Goal: Task Accomplishment & Management: Manage account settings

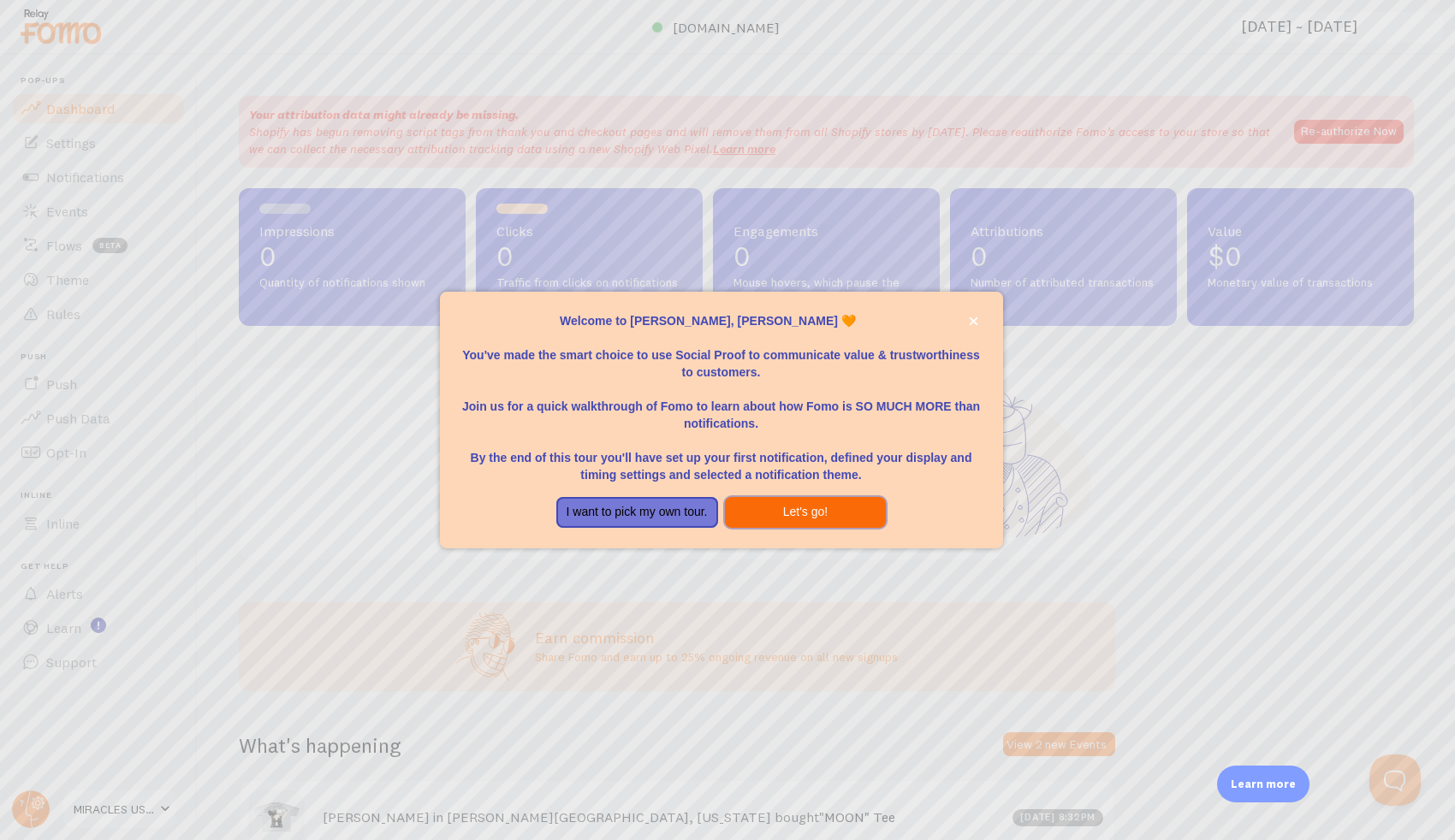
click at [849, 512] on button "Let's go!" at bounding box center [805, 512] width 162 height 31
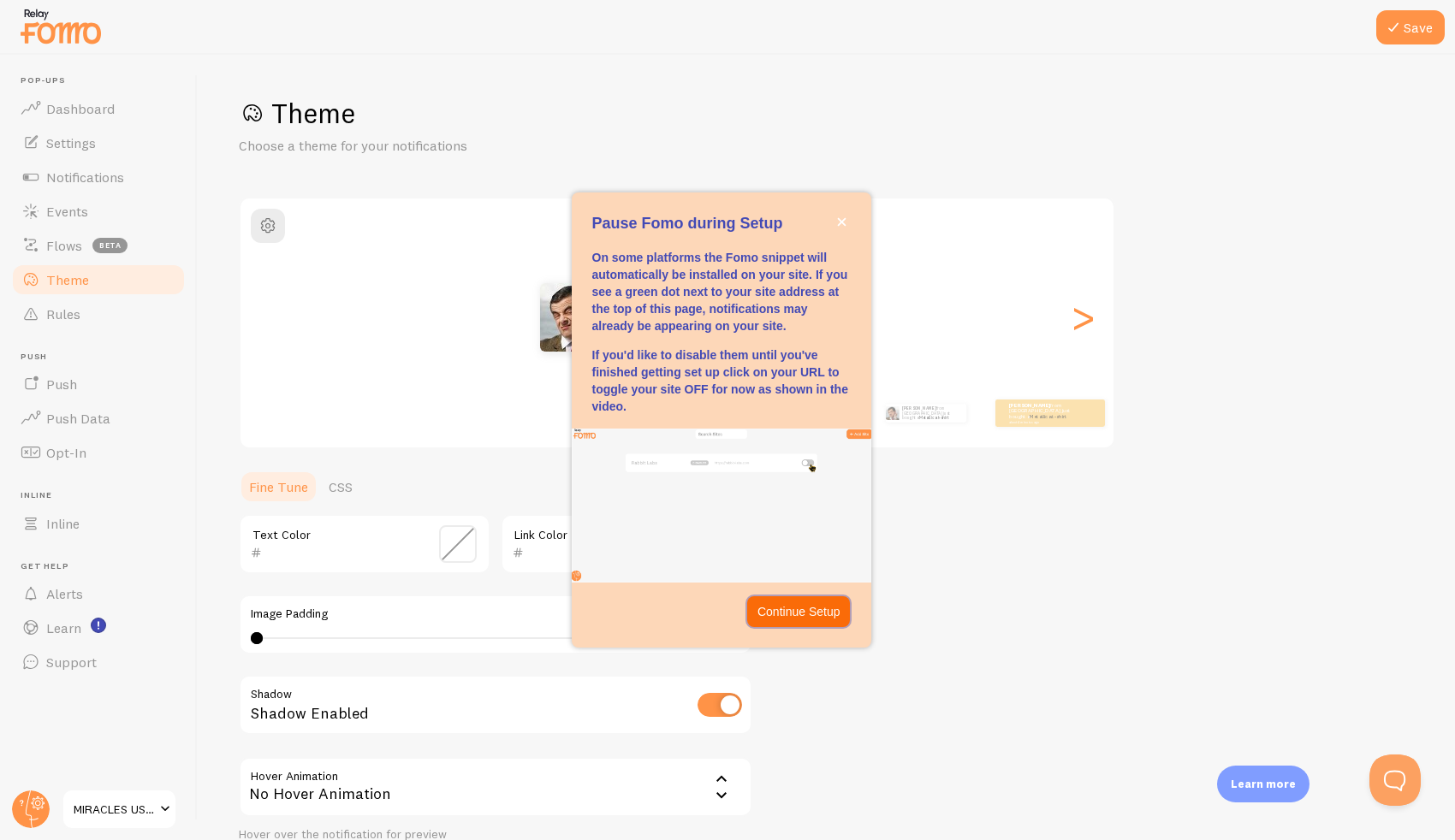
click at [823, 608] on p "Continue Setup" at bounding box center [799, 611] width 83 height 18
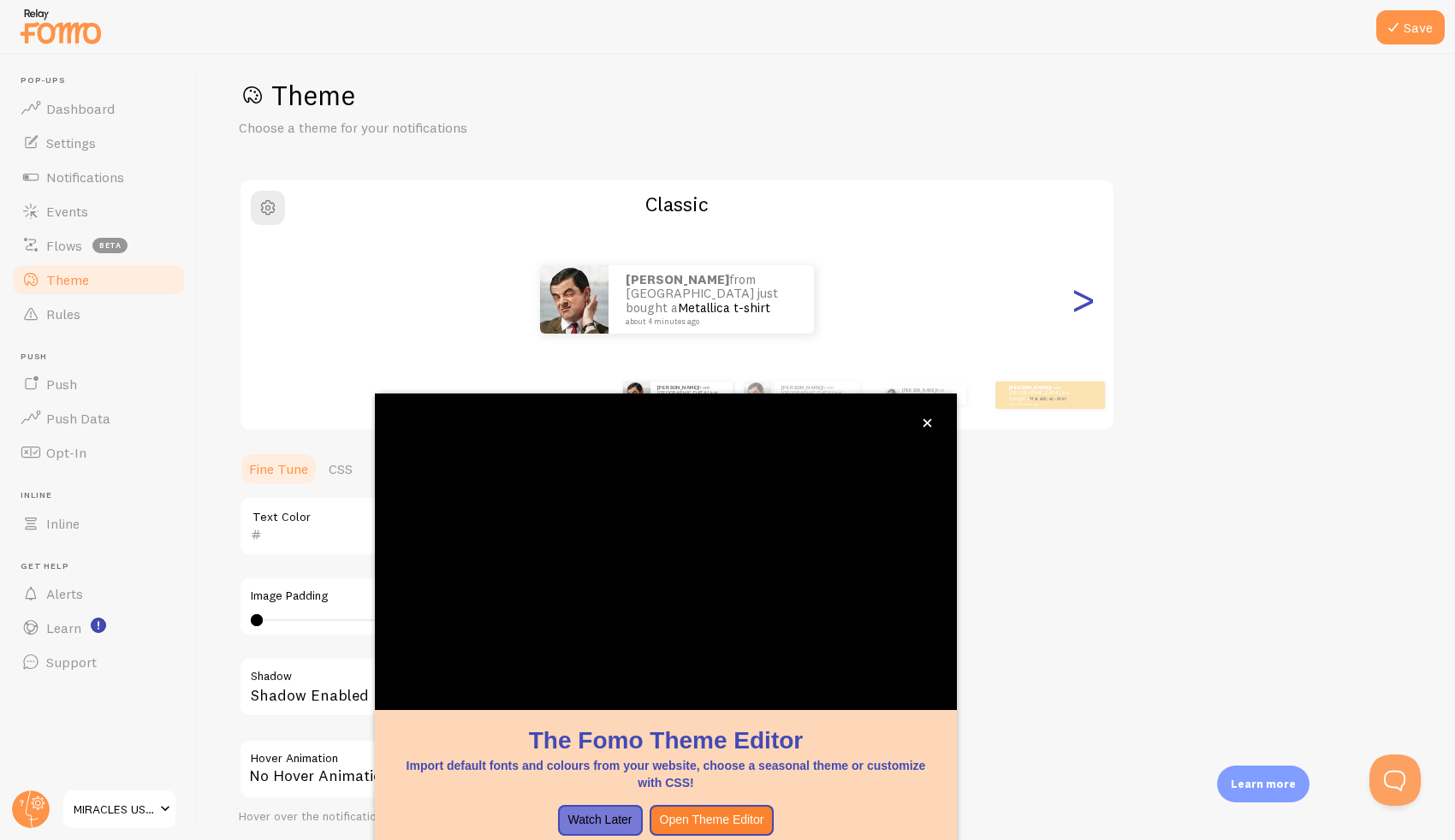
scroll to position [39, 0]
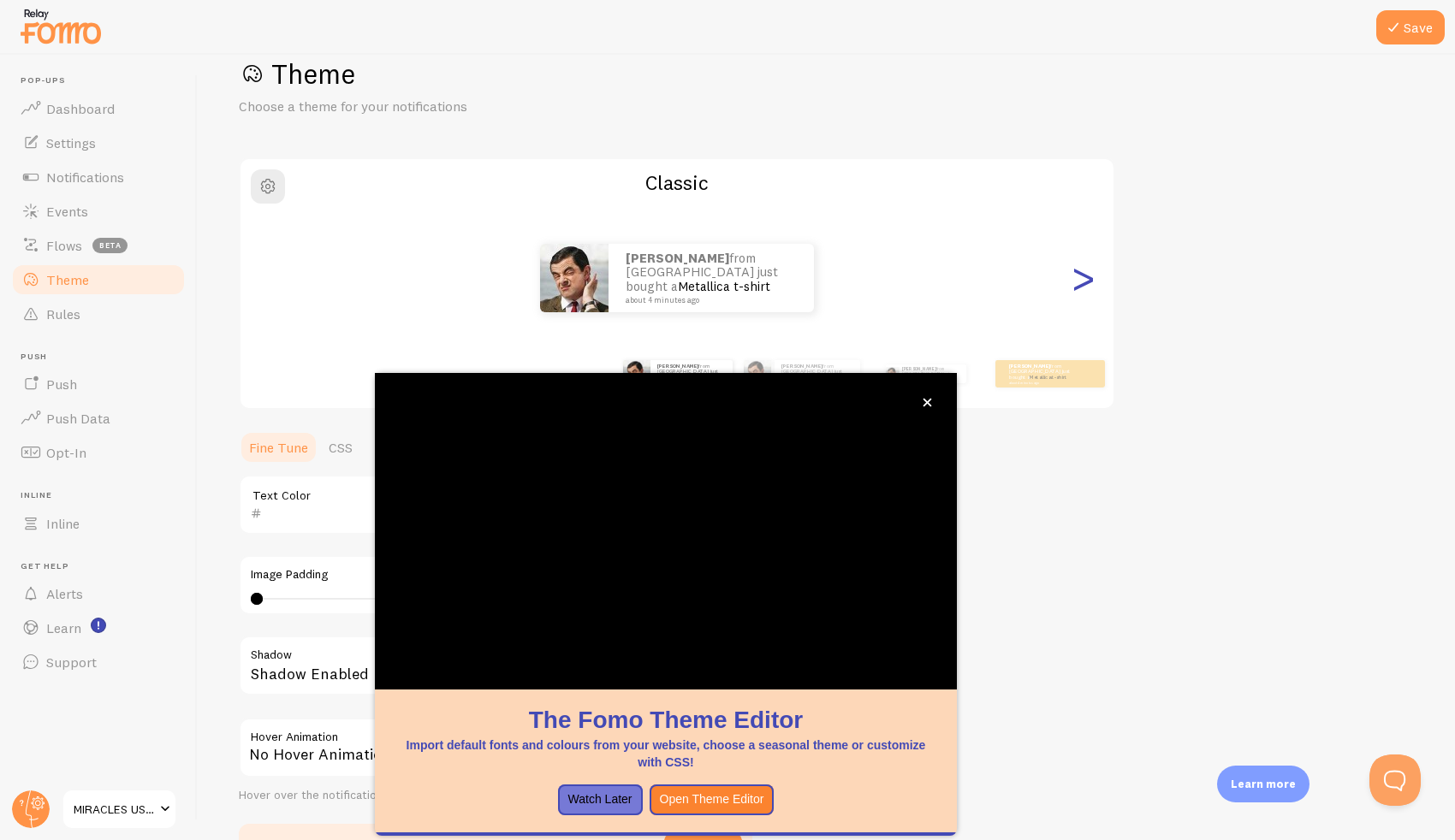
click at [1085, 272] on div ">" at bounding box center [1082, 277] width 20 height 124
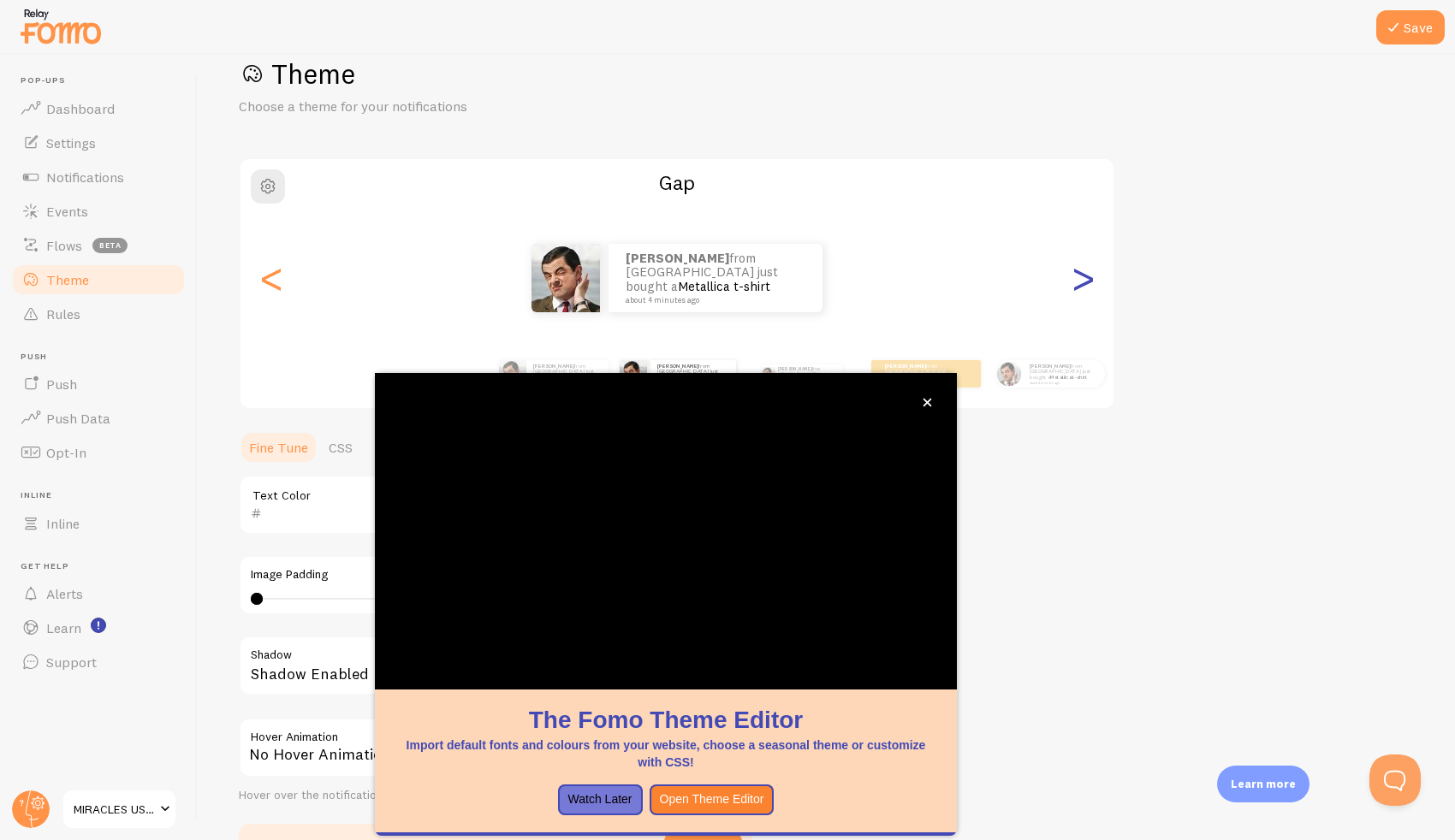
click at [1085, 272] on div ">" at bounding box center [1082, 277] width 20 height 124
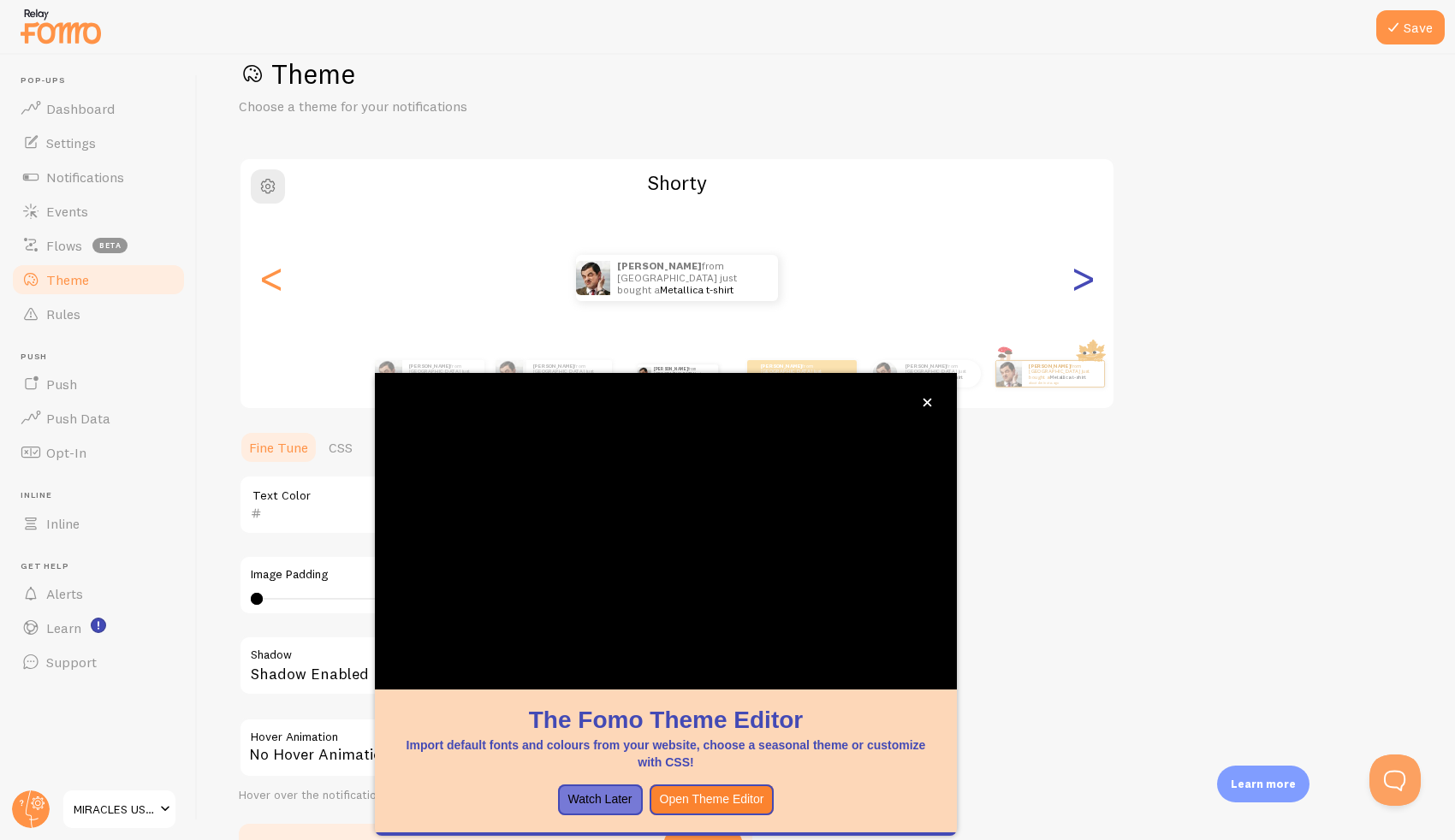
click at [1085, 272] on div ">" at bounding box center [1082, 277] width 20 height 124
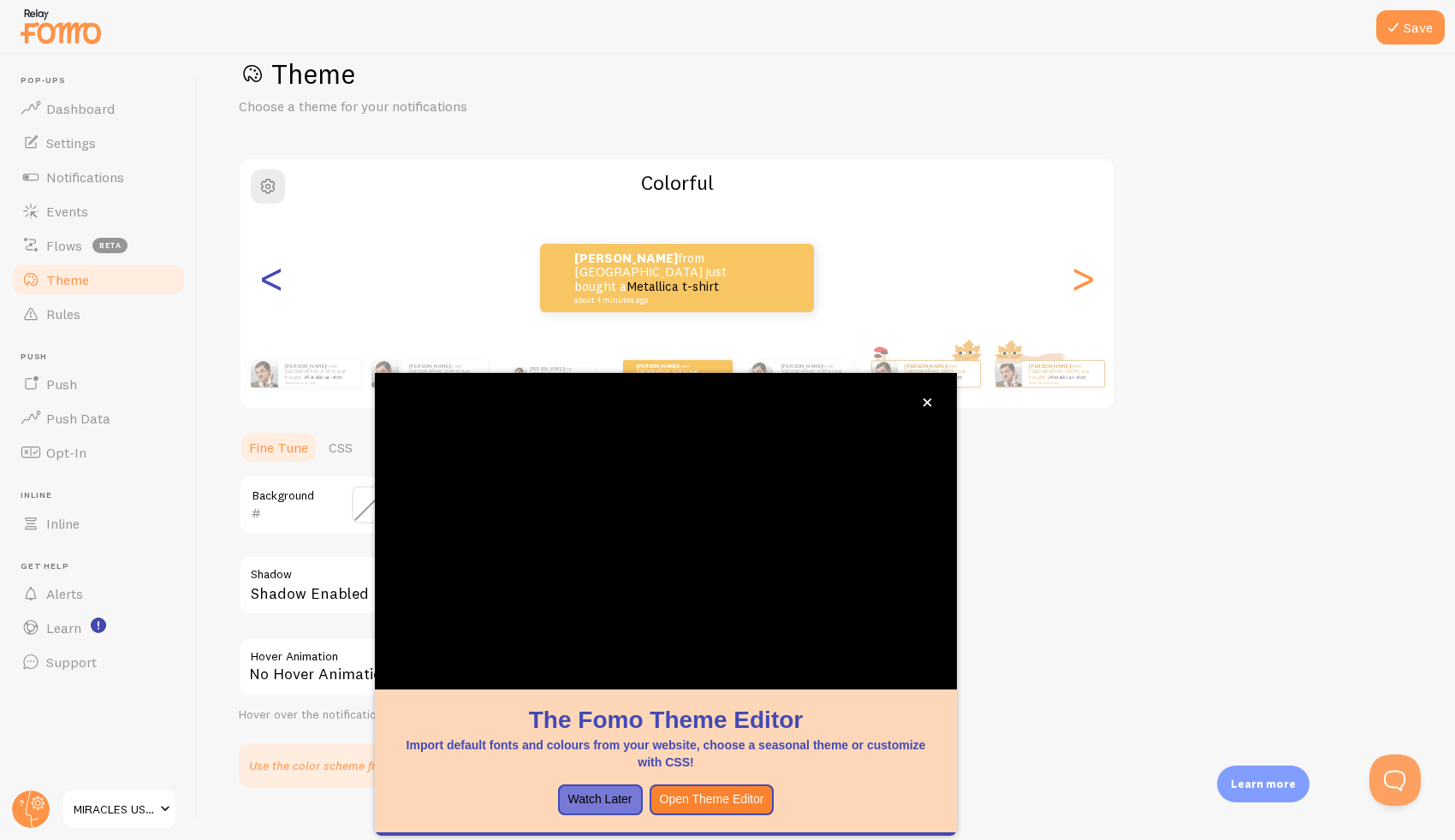
click at [264, 284] on div "<" at bounding box center [271, 277] width 20 height 124
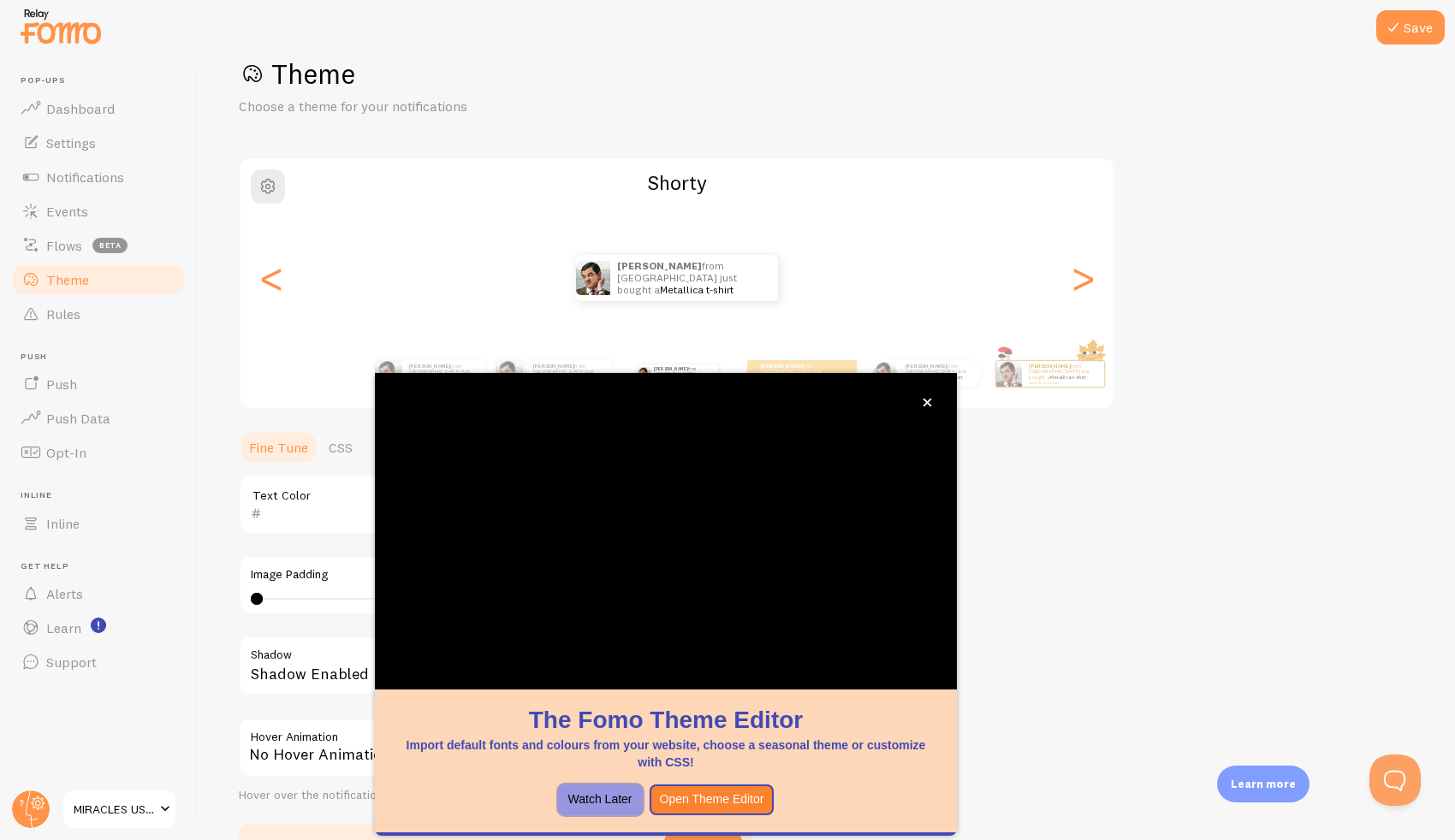
click at [621, 799] on button "Watch Later" at bounding box center [600, 800] width 85 height 31
click at [1420, 42] on button "Save" at bounding box center [1410, 27] width 68 height 34
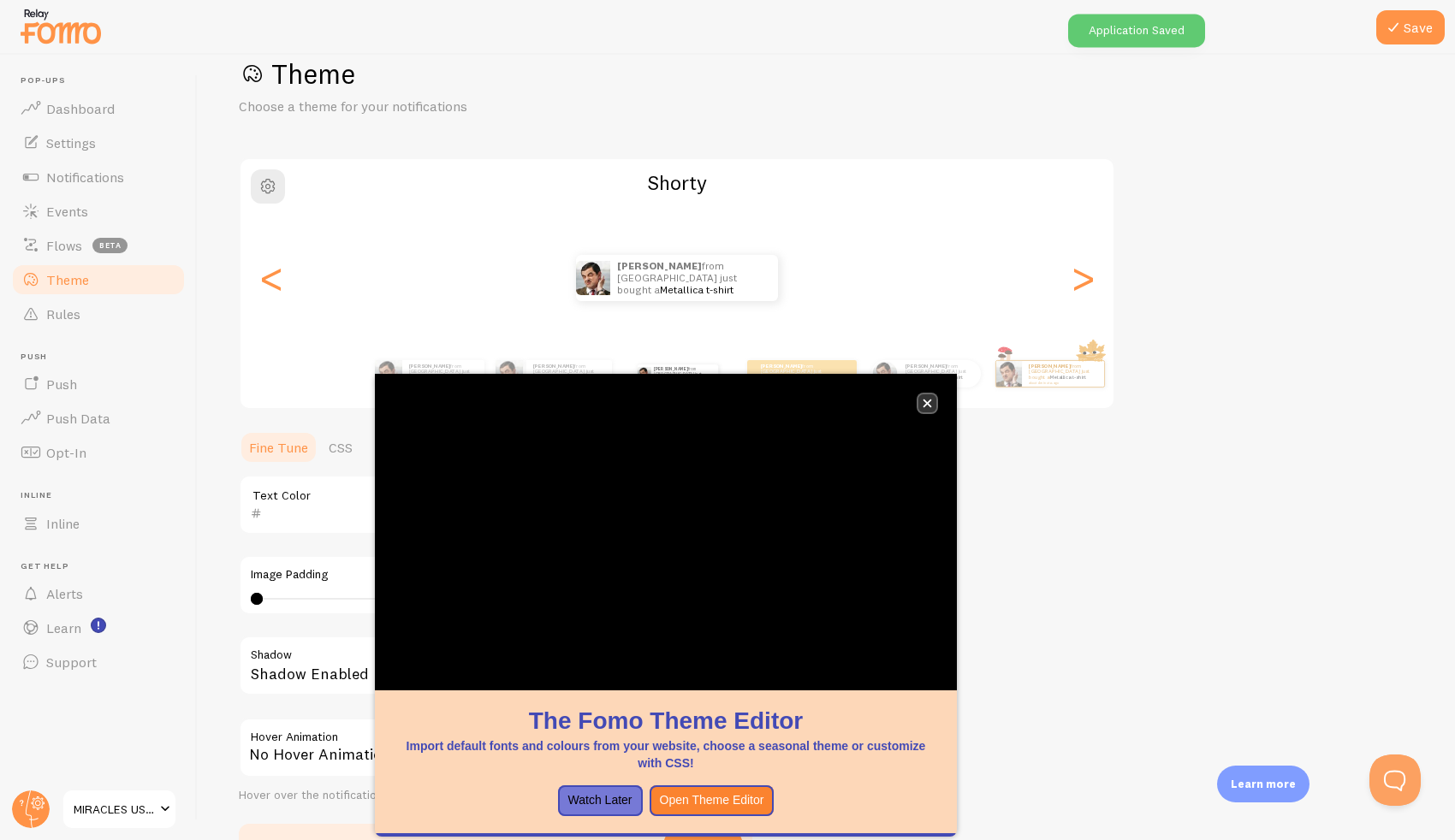
click at [932, 404] on button "close," at bounding box center [927, 403] width 18 height 18
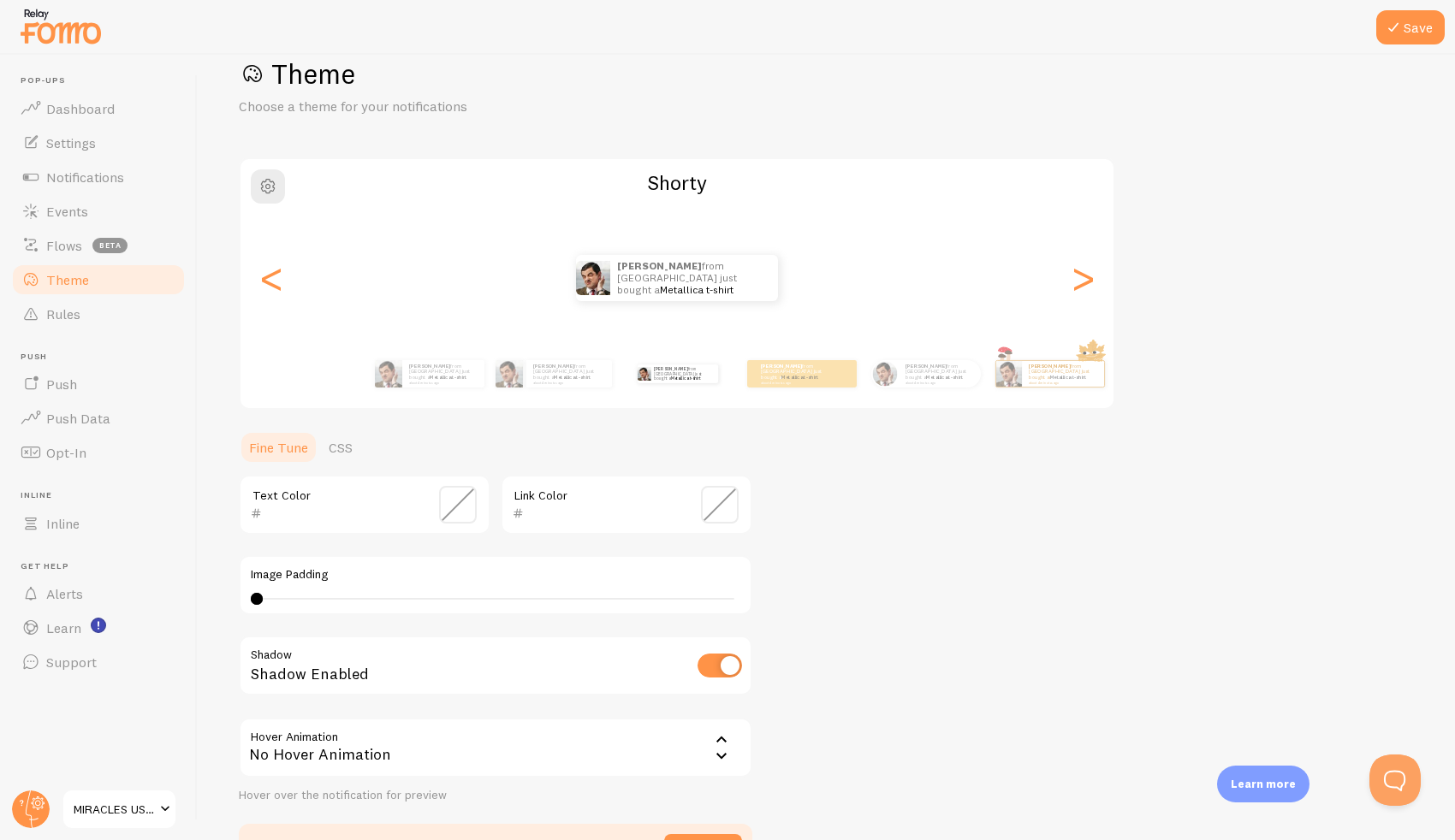
click at [441, 509] on span at bounding box center [458, 504] width 38 height 38
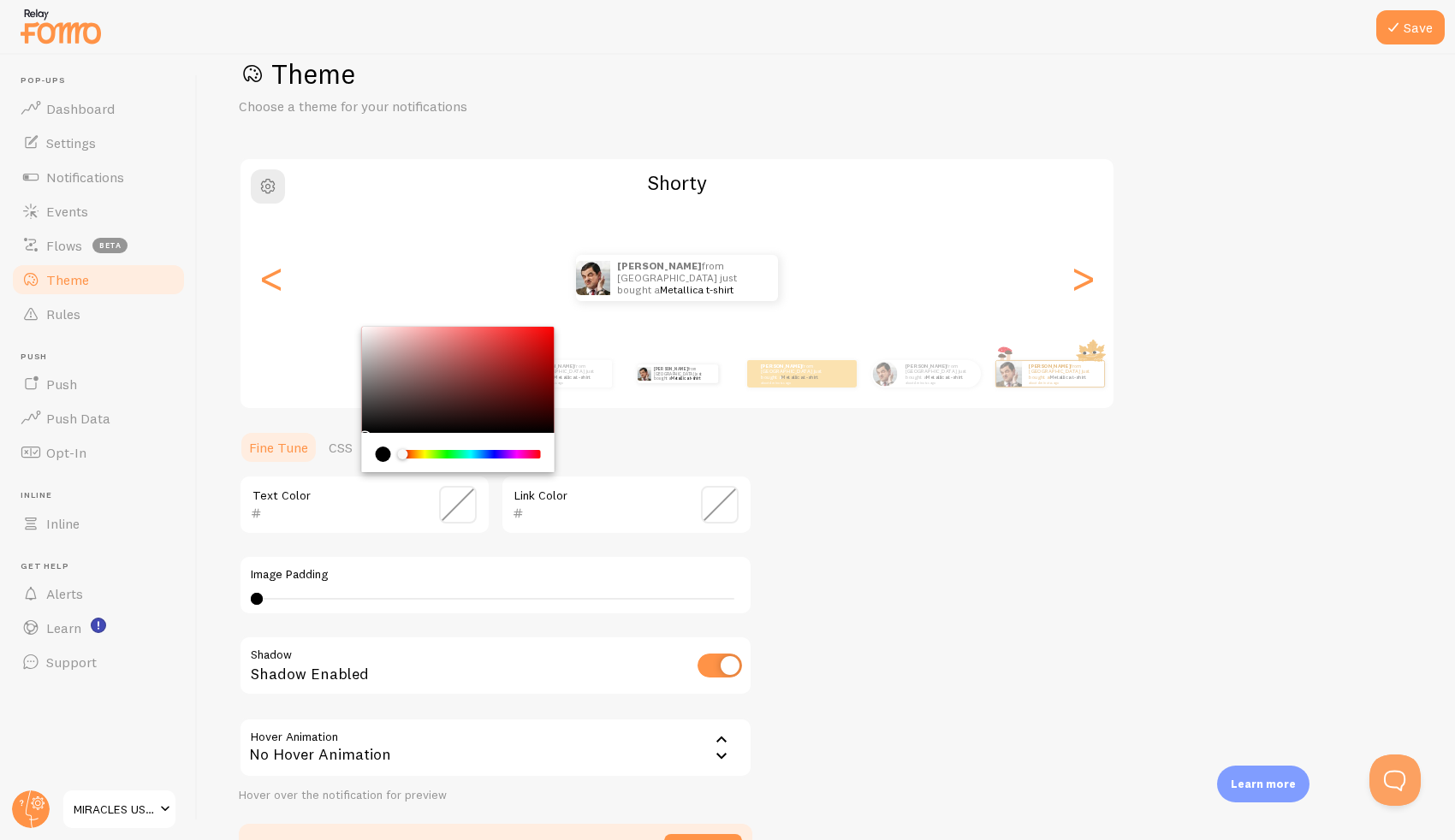
click at [637, 481] on div "Link Color" at bounding box center [626, 505] width 251 height 60
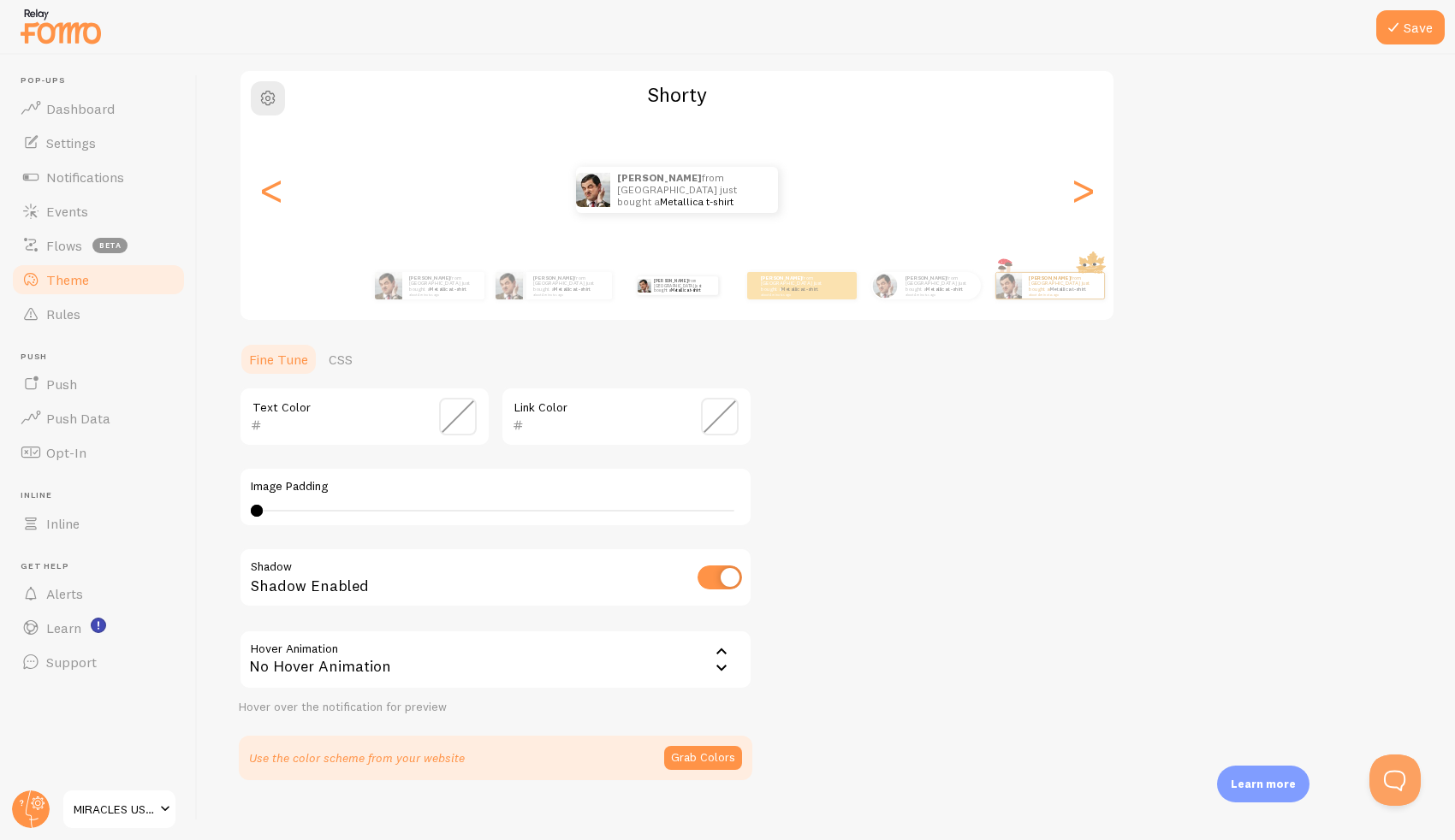
scroll to position [150, 0]
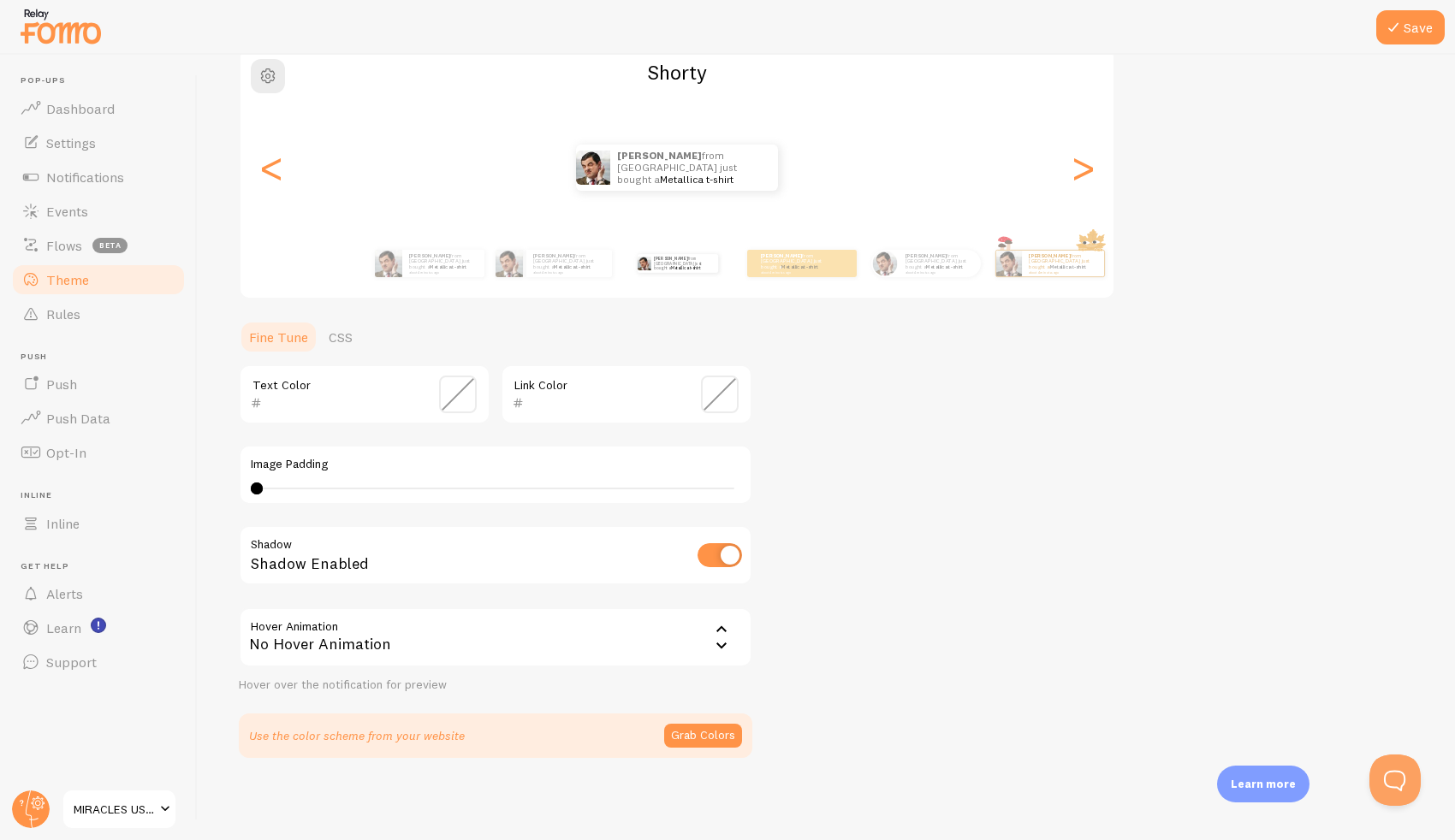
click at [723, 546] on input "checkbox" at bounding box center [720, 555] width 45 height 24
checkbox input "true"
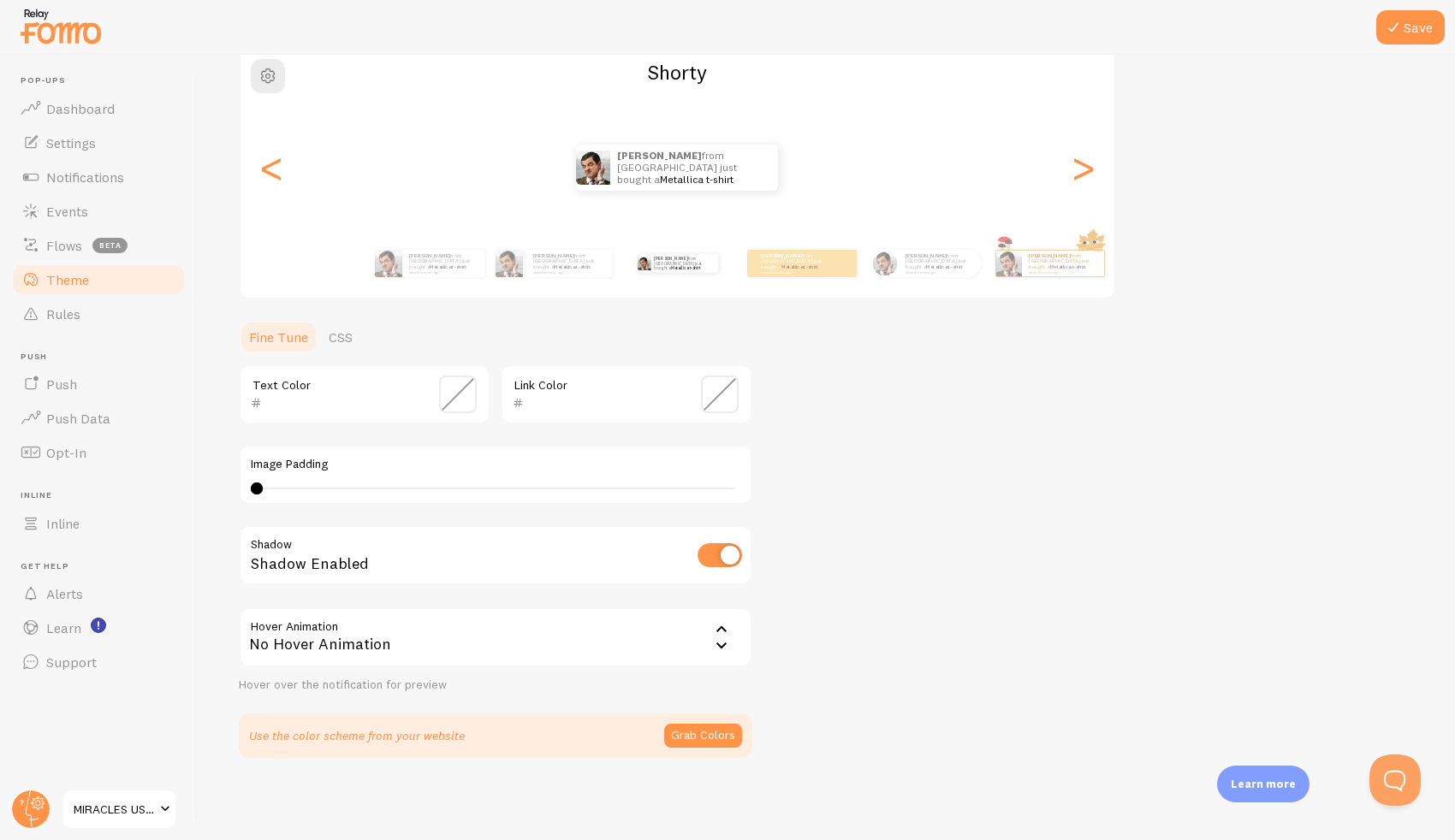
click at [713, 628] on icon at bounding box center [721, 629] width 20 height 20
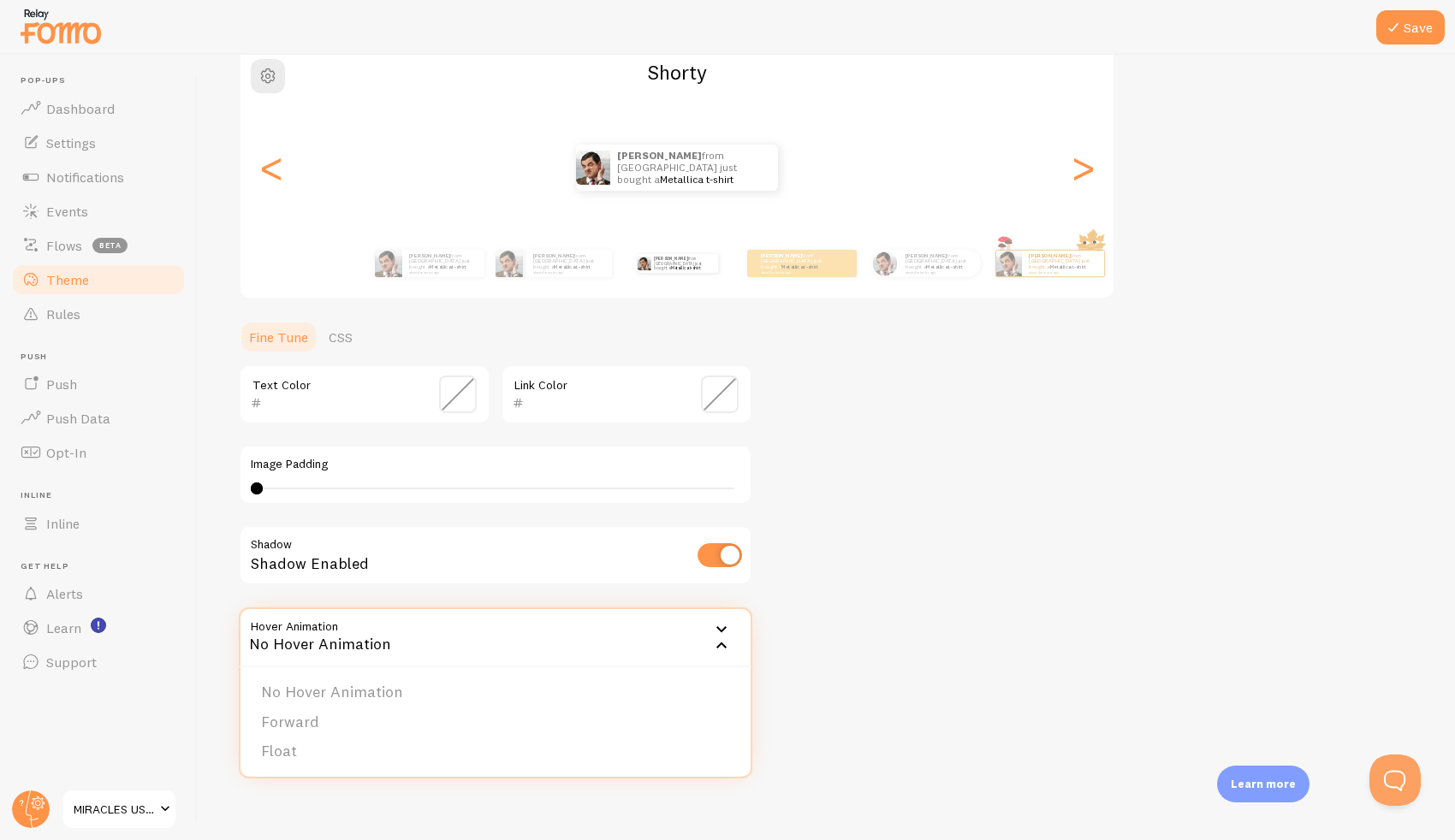
click at [713, 628] on icon at bounding box center [721, 629] width 20 height 20
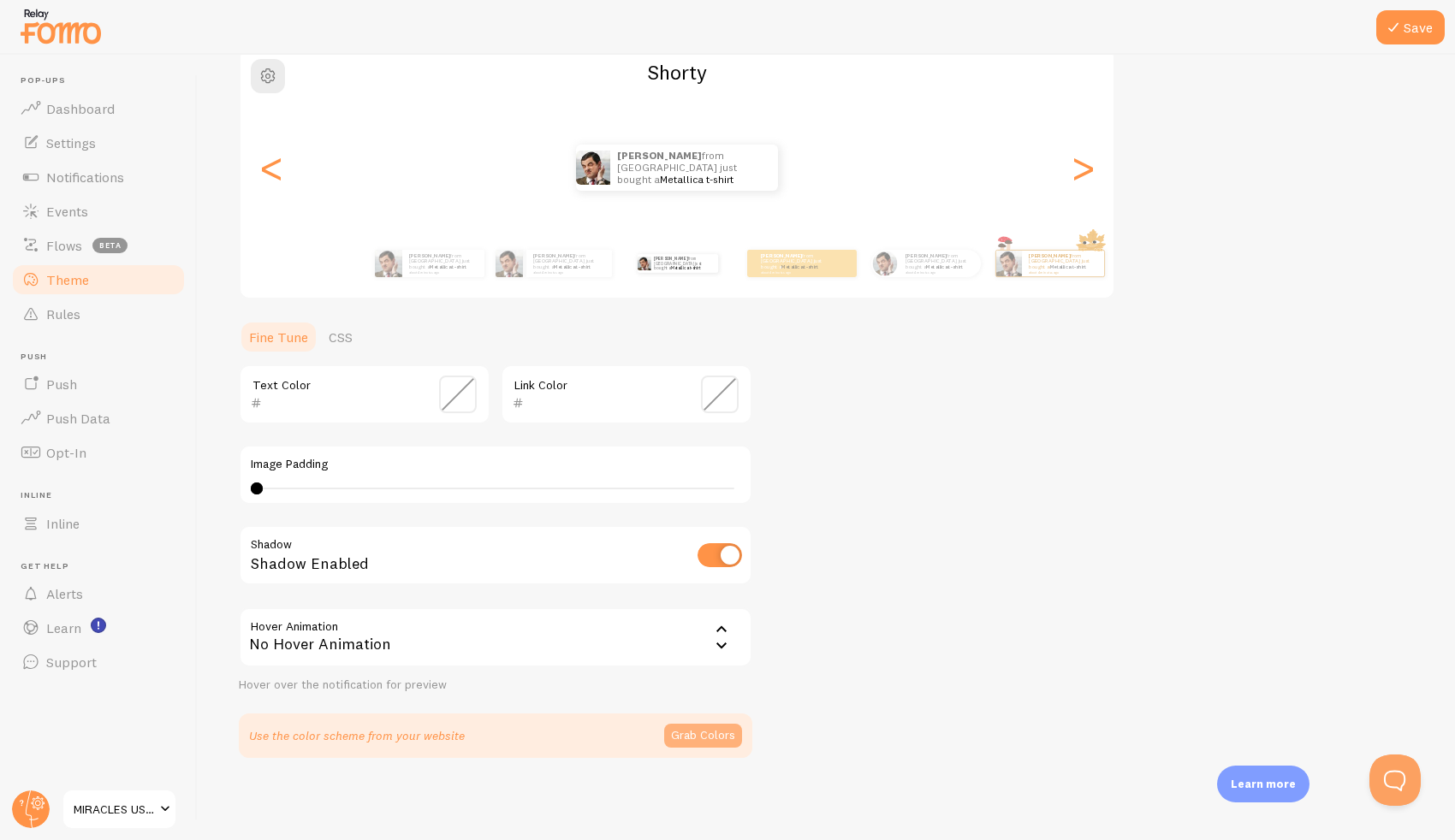
click at [715, 739] on button "Grab Colors" at bounding box center [703, 735] width 78 height 24
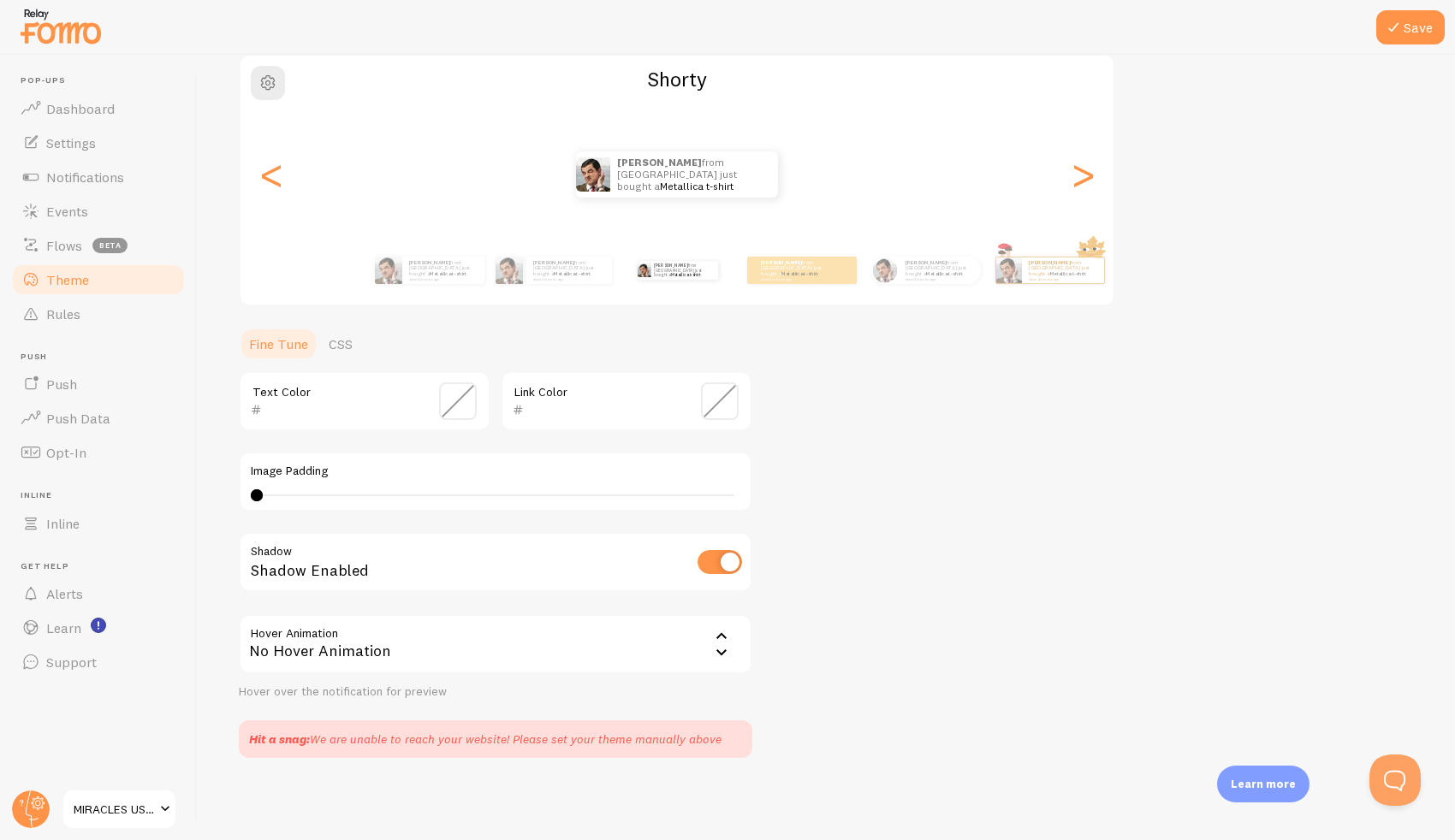
scroll to position [143, 0]
click at [1395, 30] on icon at bounding box center [1393, 27] width 20 height 20
click at [96, 222] on link "Events" at bounding box center [98, 210] width 176 height 34
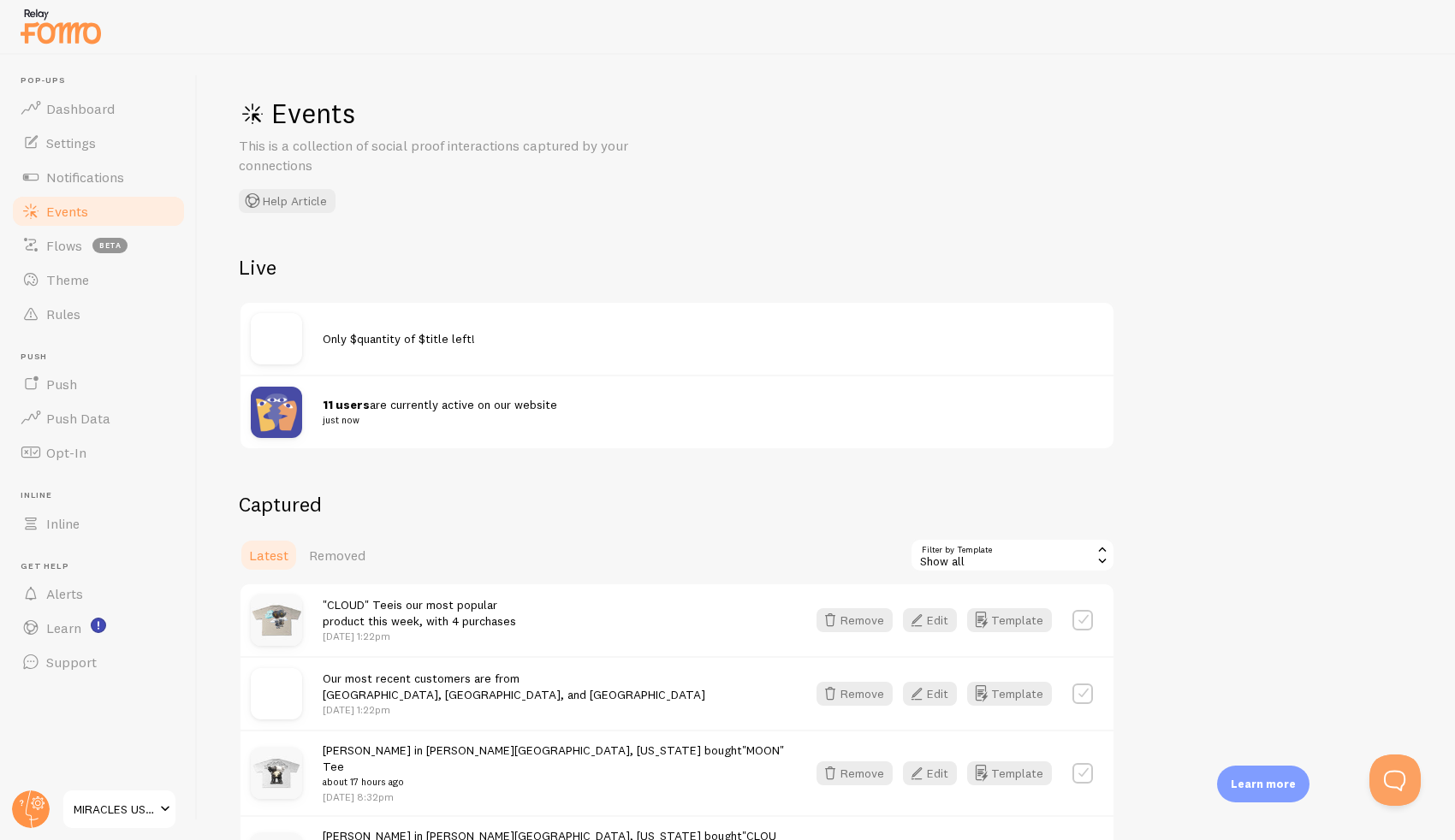
click at [131, 194] on link "Events" at bounding box center [98, 210] width 176 height 34
click at [130, 182] on link "Notifications" at bounding box center [98, 176] width 176 height 34
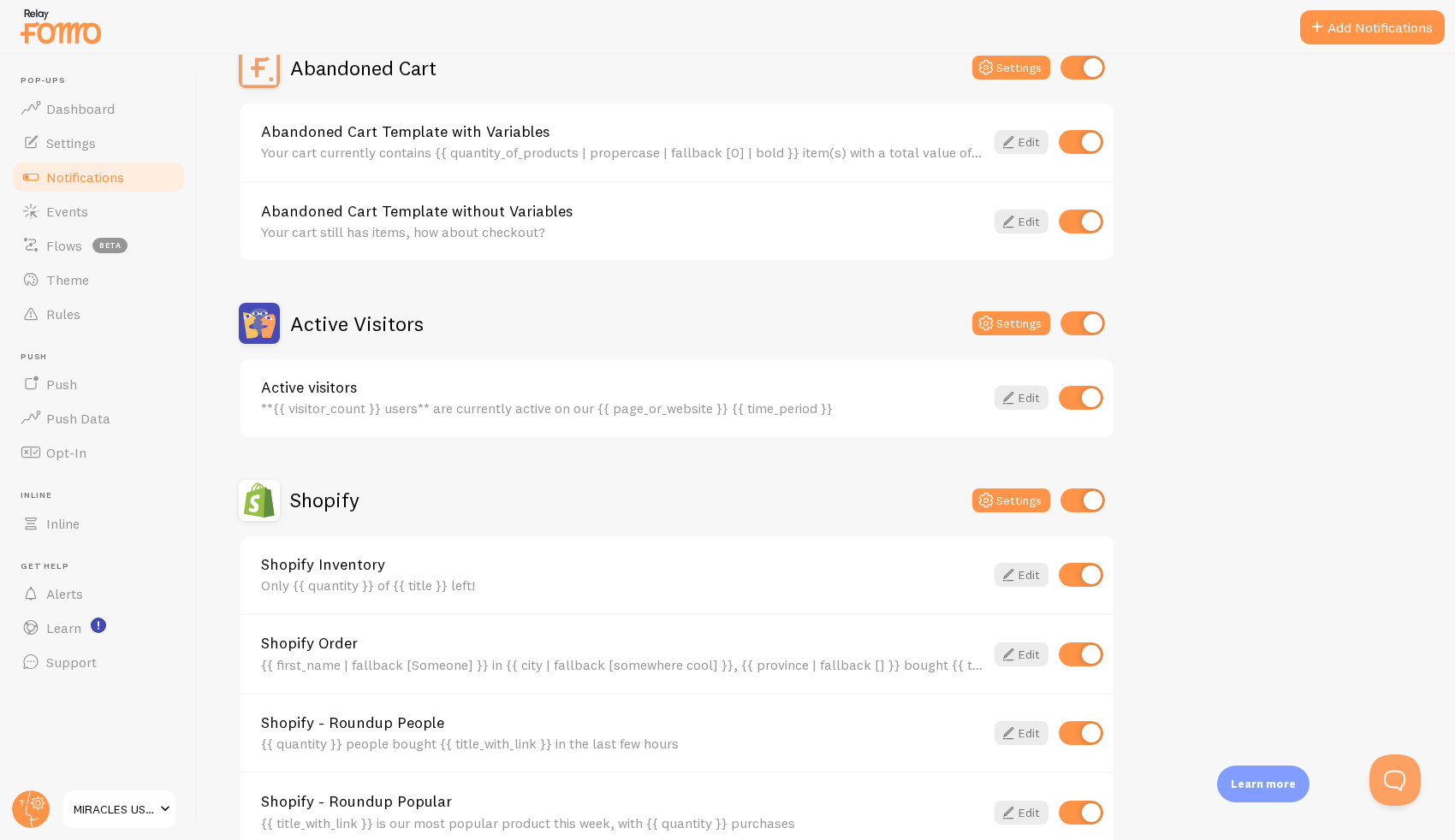
scroll to position [188, 0]
click at [1089, 391] on input "checkbox" at bounding box center [1081, 396] width 45 height 24
checkbox input "false"
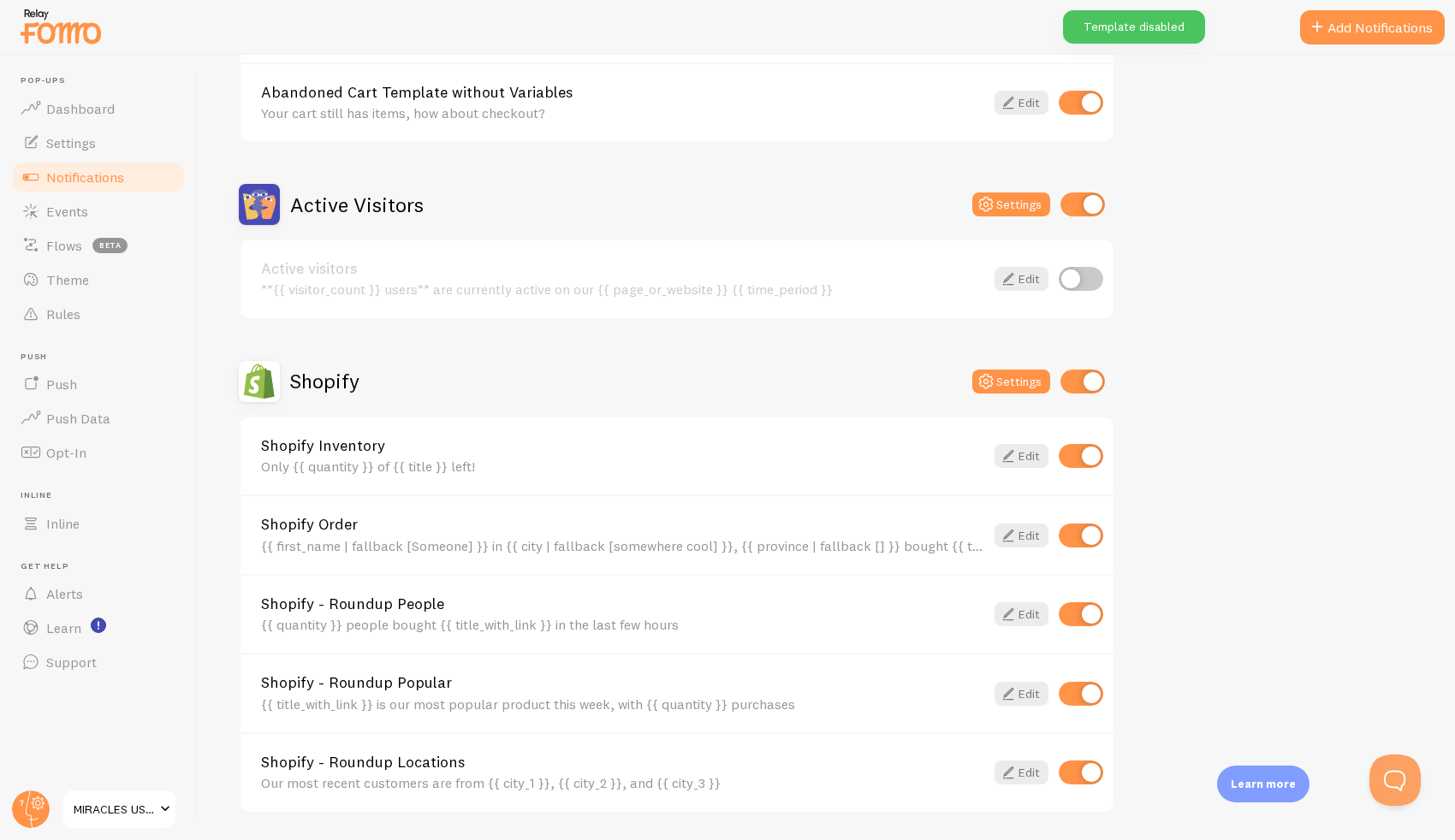
scroll to position [307, 0]
click at [1092, 461] on input "checkbox" at bounding box center [1081, 455] width 45 height 24
checkbox input "false"
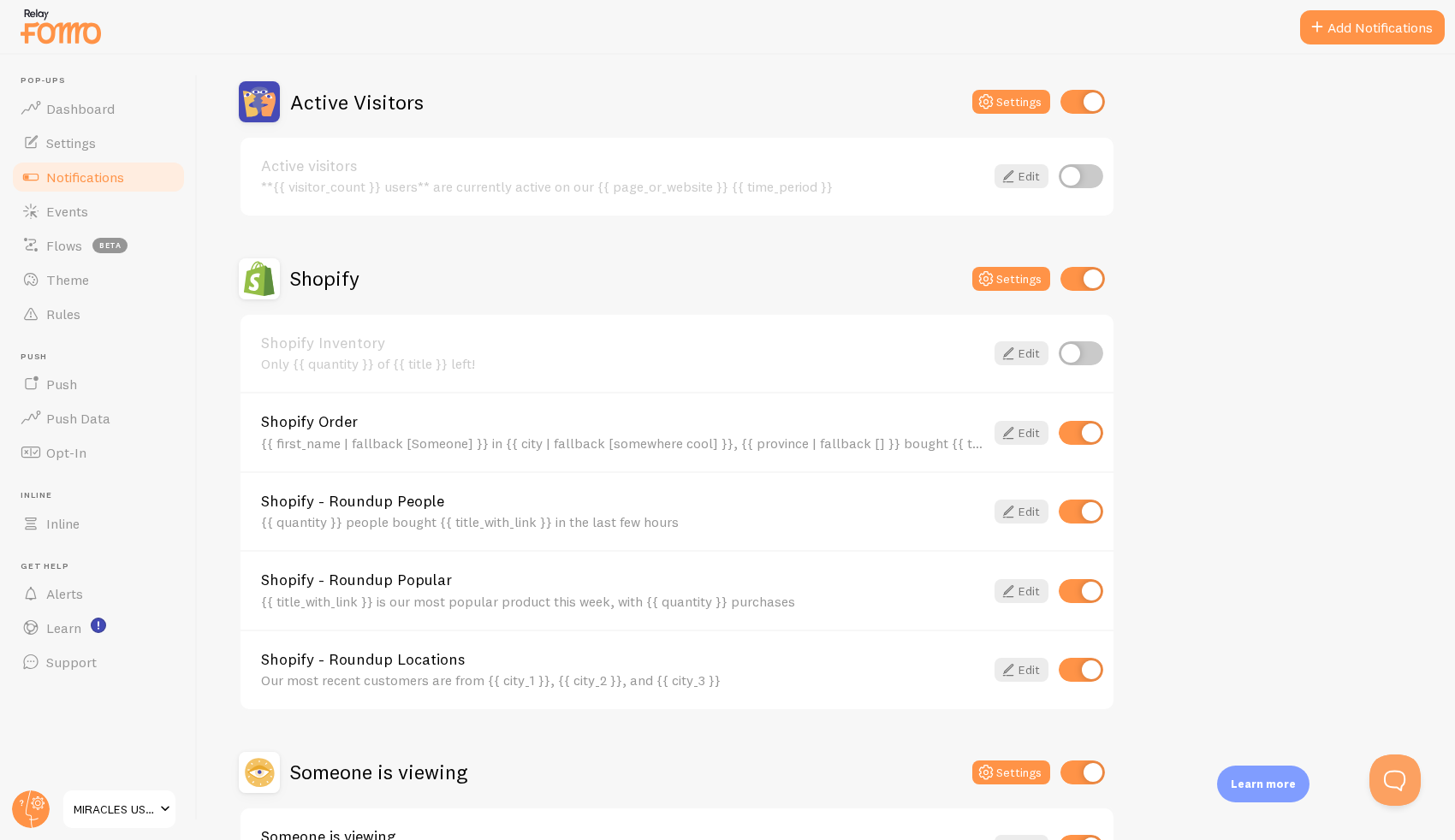
scroll to position [411, 0]
click at [1093, 511] on input "checkbox" at bounding box center [1081, 509] width 45 height 24
checkbox input "false"
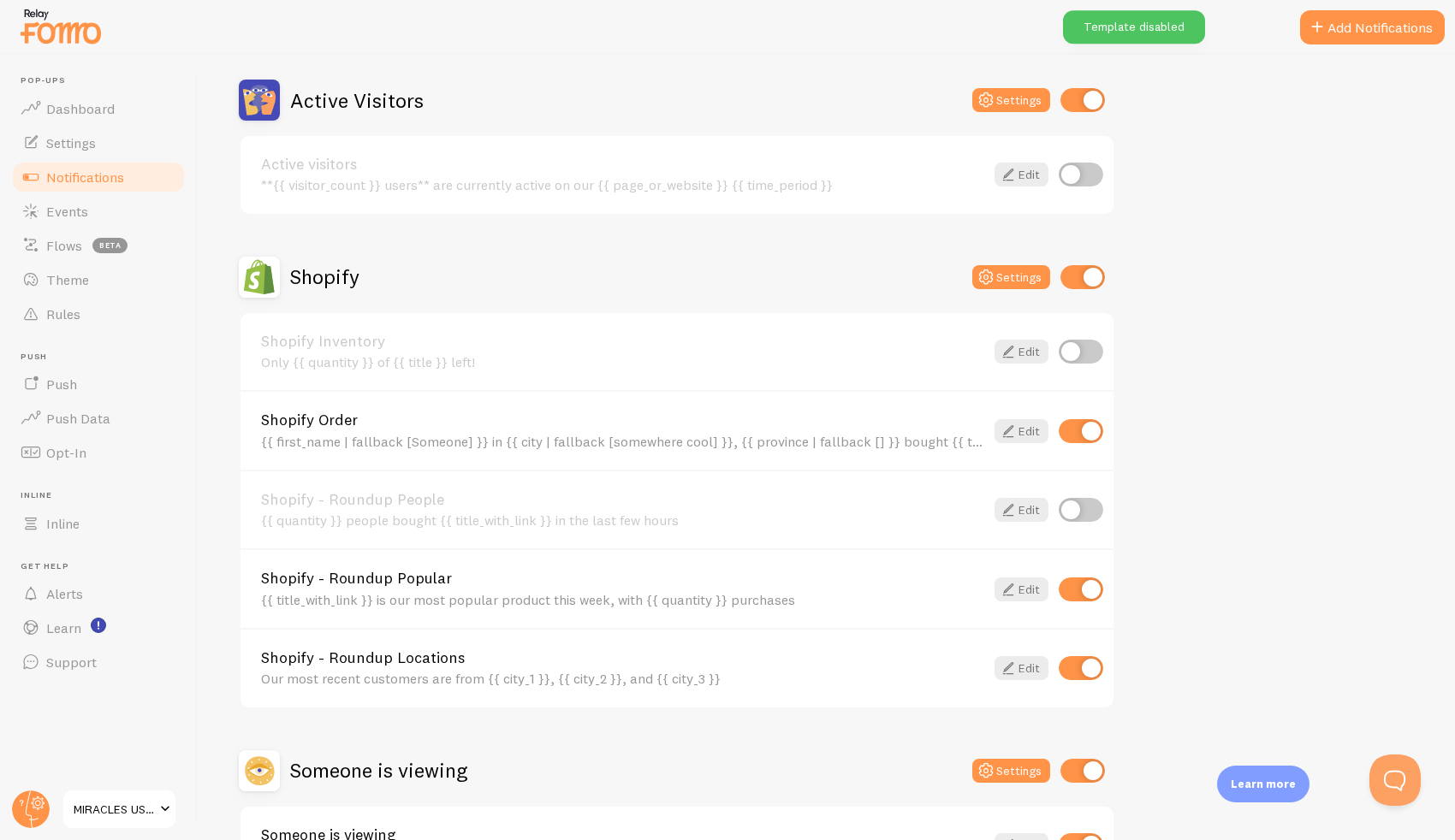
click at [1086, 614] on div "Shopify - Roundup Popular {{ title_with_link }} is our most popular product thi…" at bounding box center [677, 588] width 873 height 80
click at [1086, 582] on input "checkbox" at bounding box center [1081, 589] width 45 height 24
checkbox input "false"
click at [1092, 667] on input "checkbox" at bounding box center [1081, 668] width 45 height 24
checkbox input "false"
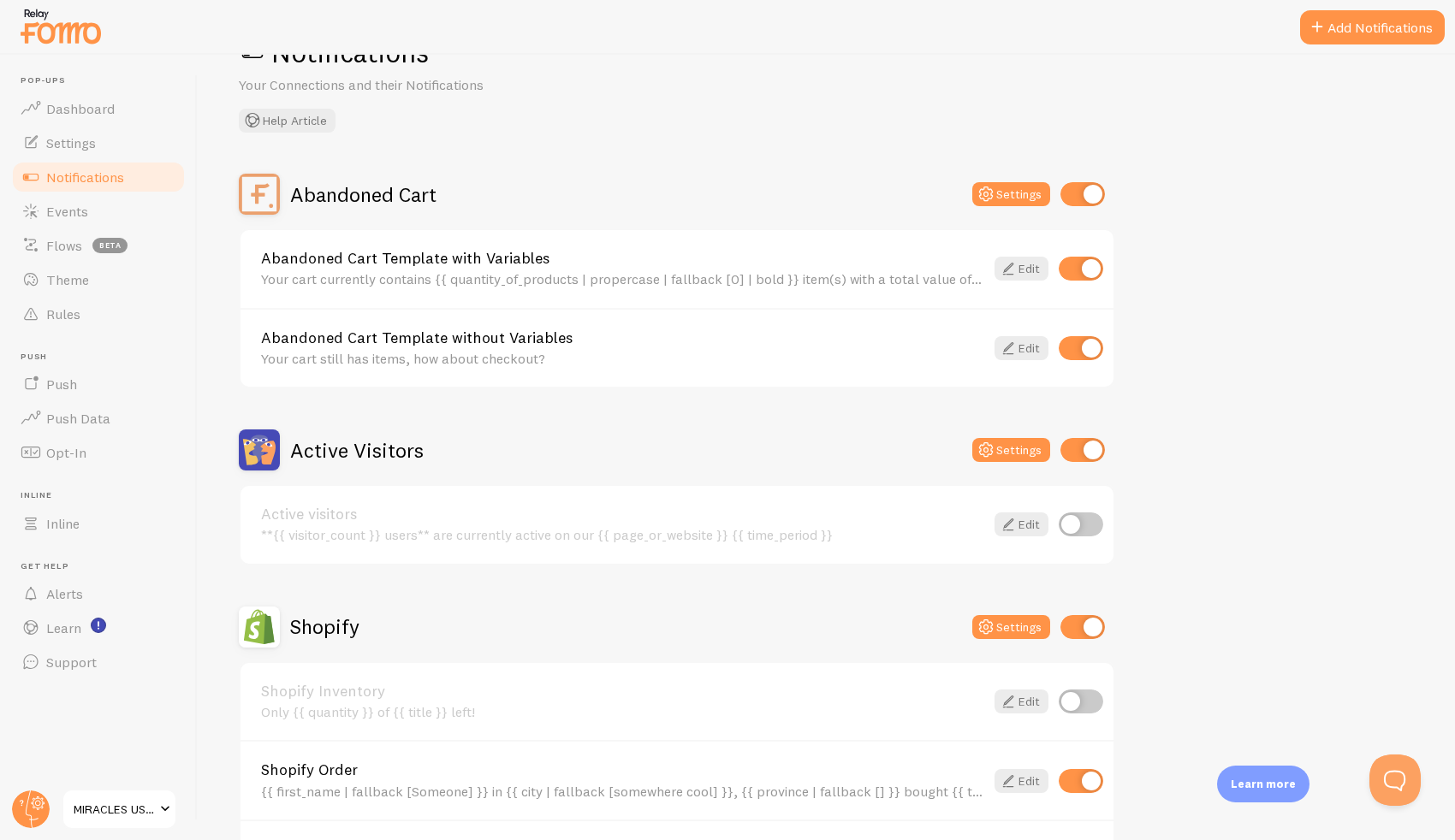
scroll to position [0, 0]
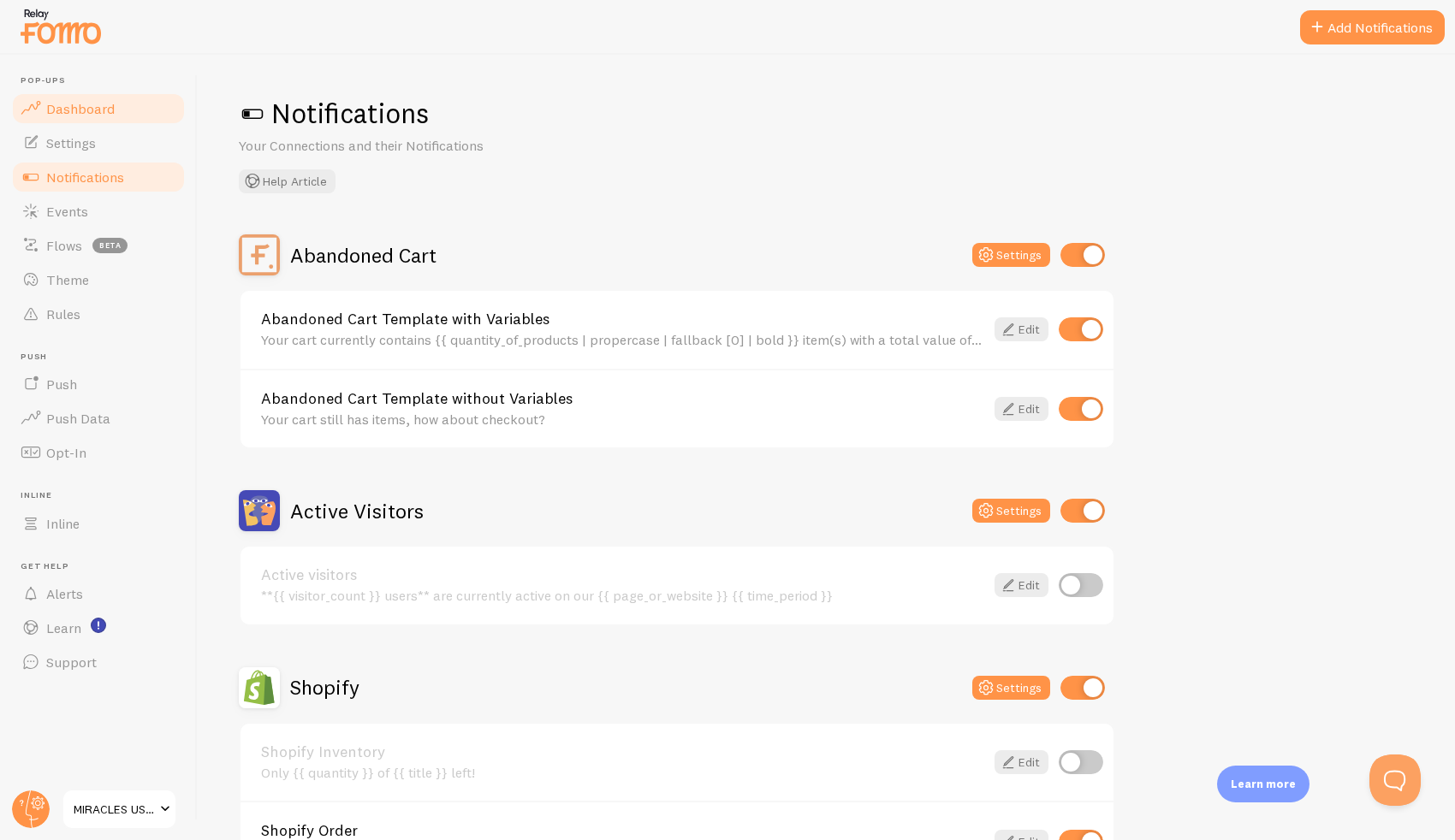
click at [72, 116] on span "Dashboard" at bounding box center [80, 109] width 68 height 18
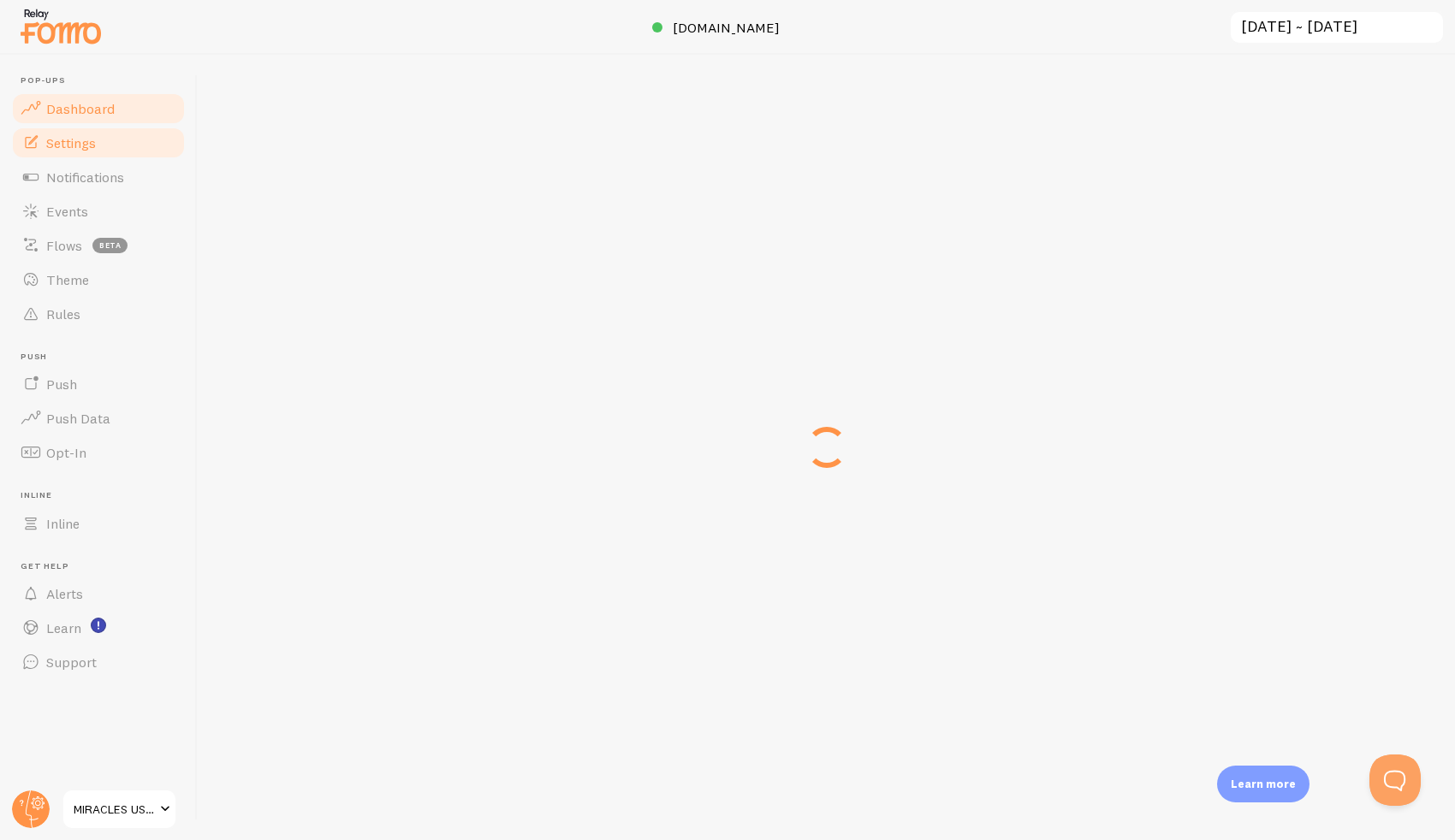
click at [83, 139] on span "Settings" at bounding box center [70, 143] width 50 height 18
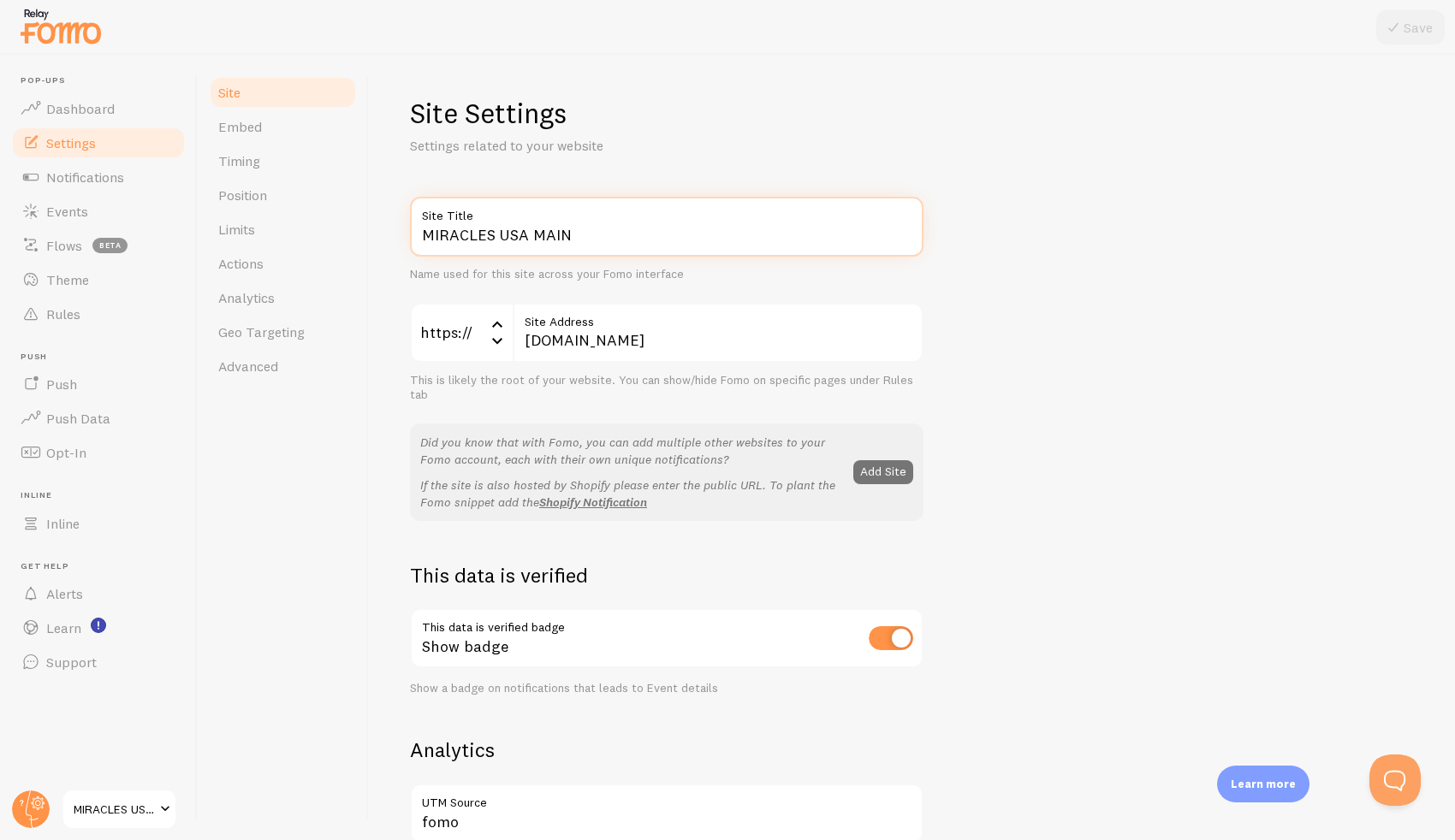
click at [492, 244] on input "MIRACLES USA MAIN" at bounding box center [666, 227] width 513 height 60
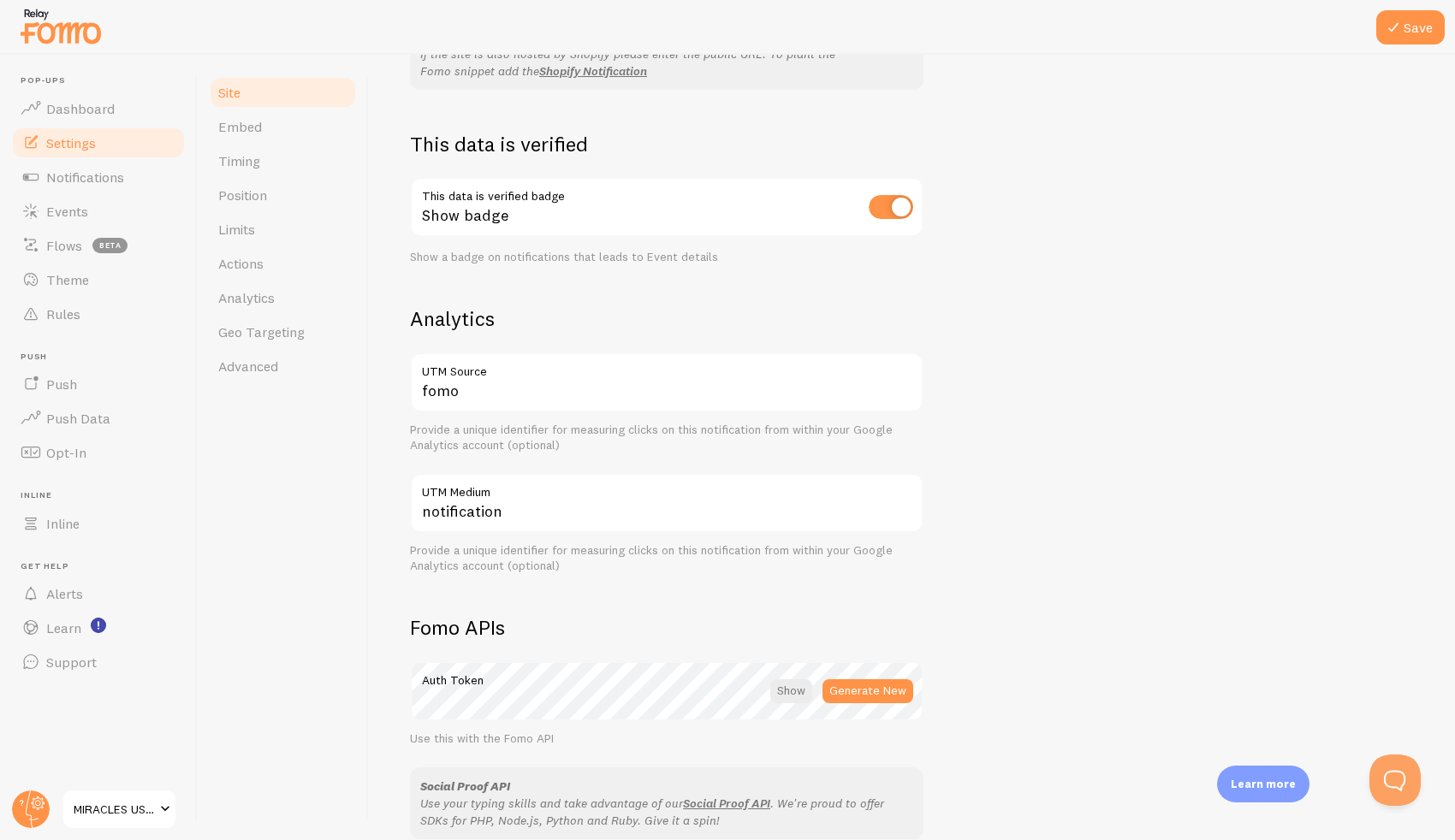
scroll to position [455, 0]
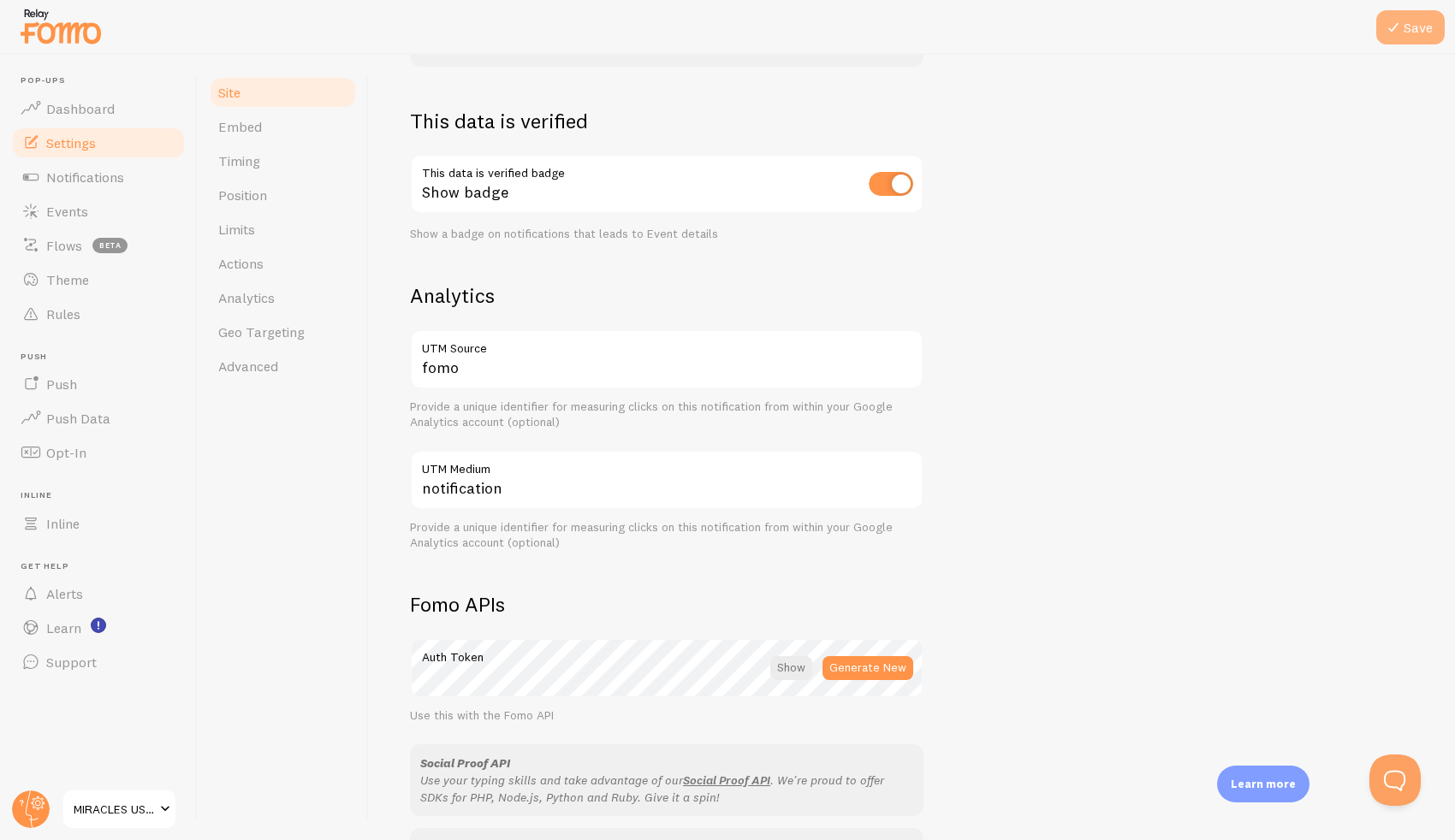
type input "Miracles [GEOGRAPHIC_DATA]"
click at [1408, 32] on button "Save" at bounding box center [1410, 27] width 68 height 34
click at [292, 194] on link "Position" at bounding box center [283, 195] width 150 height 34
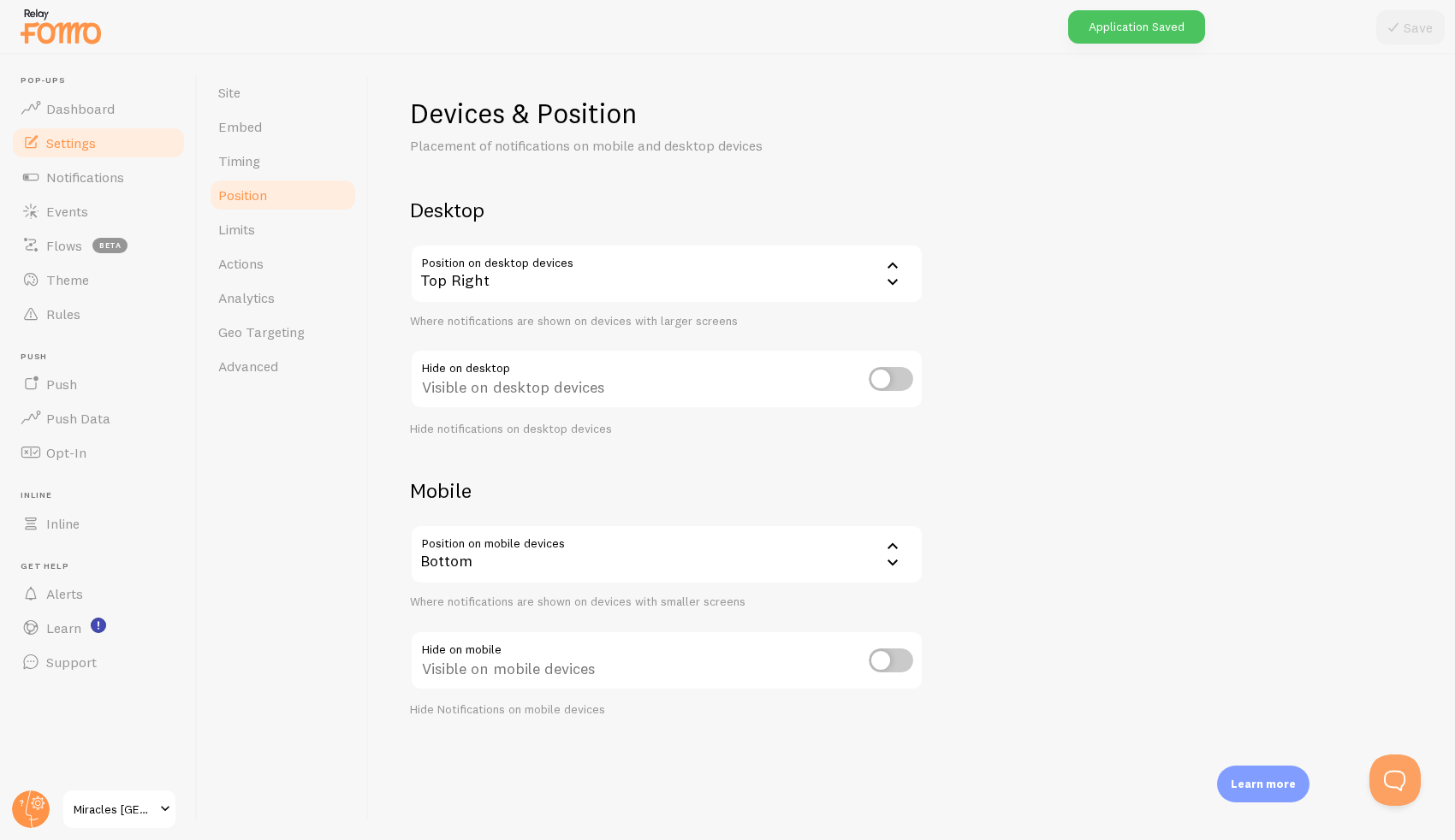
click at [502, 285] on div "Top Right" at bounding box center [666, 274] width 513 height 60
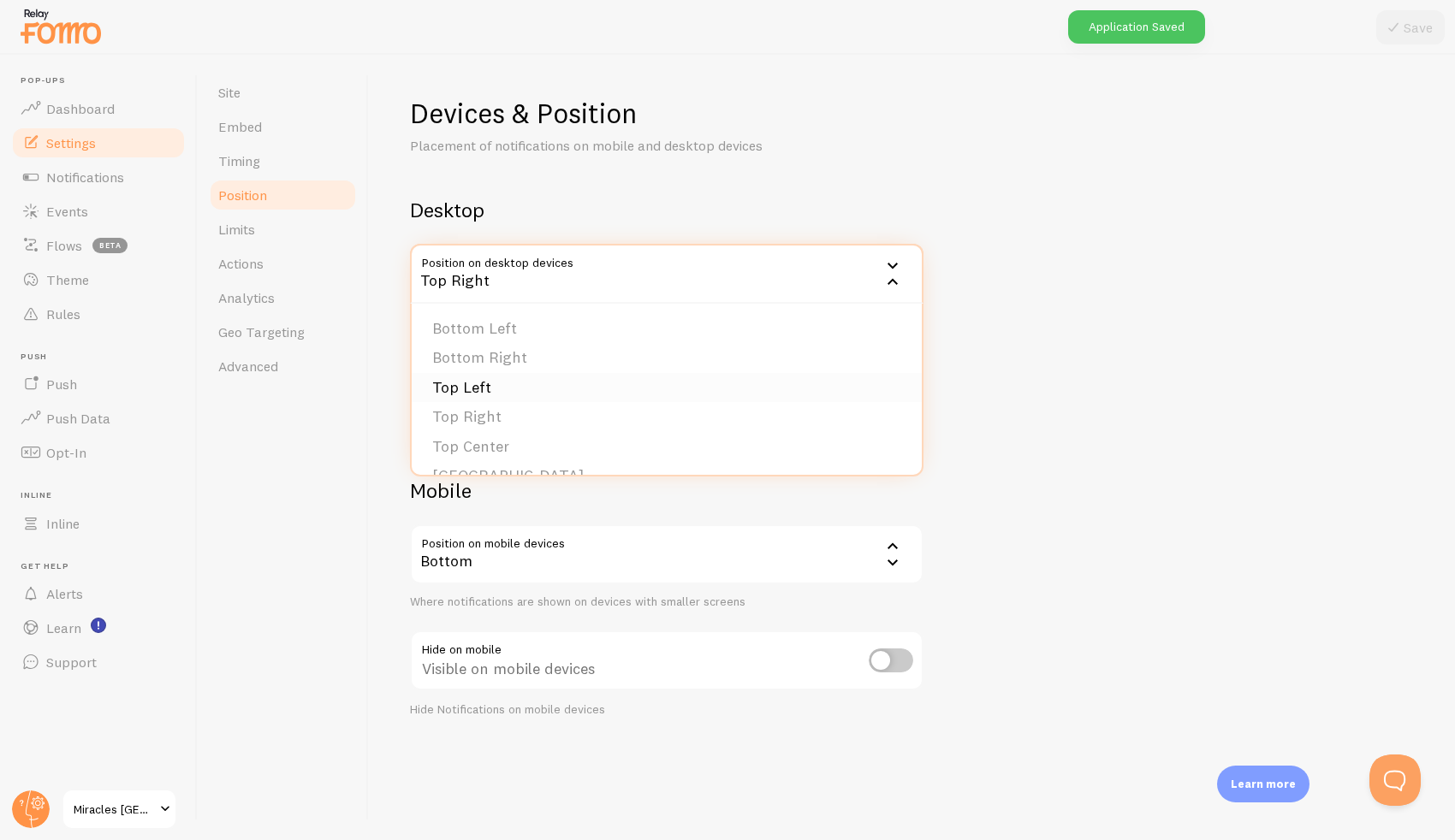
click at [504, 395] on li "Top Left" at bounding box center [667, 387] width 510 height 30
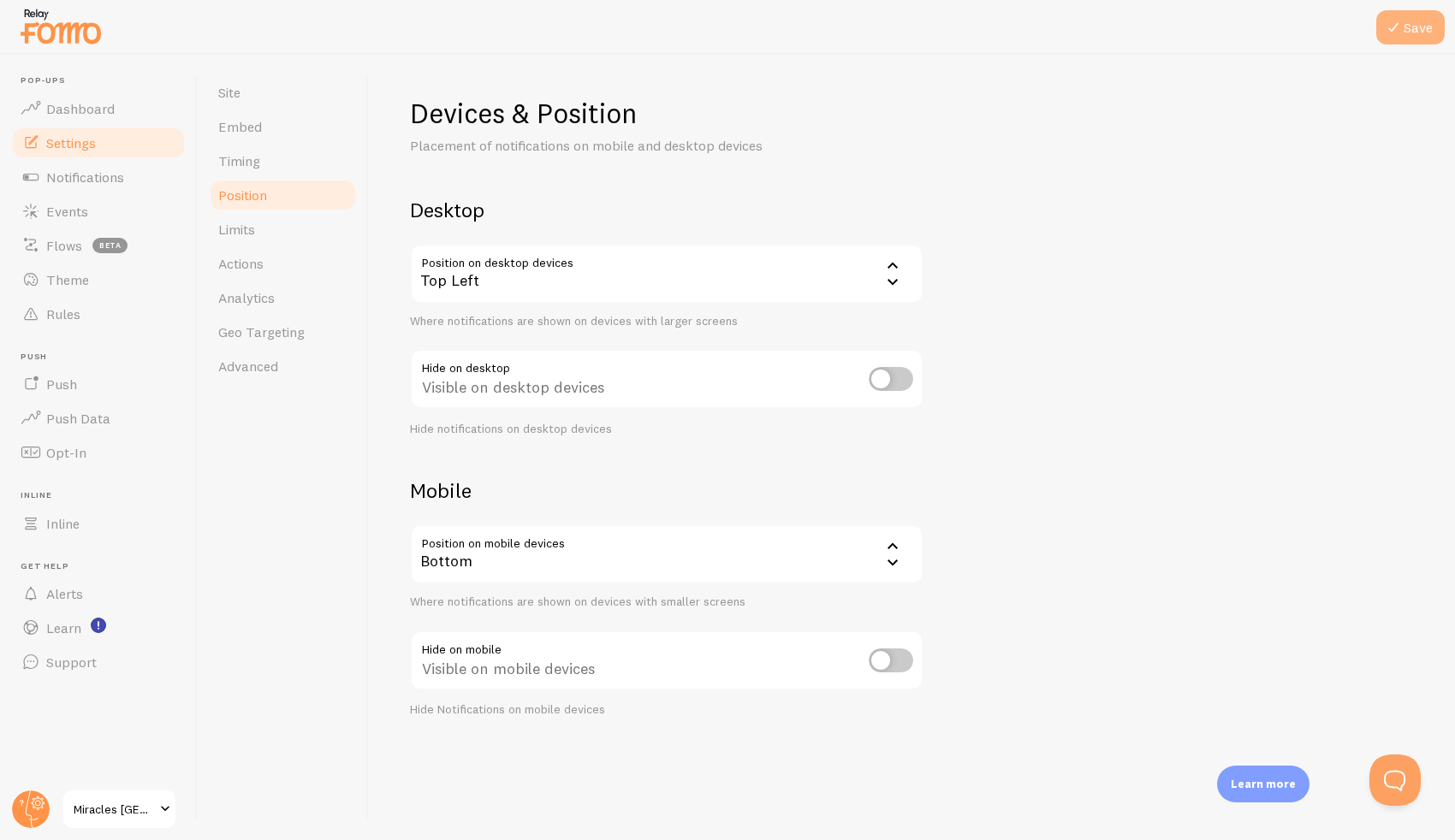
click at [1413, 26] on button "Save" at bounding box center [1410, 27] width 68 height 34
click at [897, 377] on input "checkbox" at bounding box center [891, 379] width 45 height 24
click at [1420, 33] on button "Save" at bounding box center [1410, 27] width 68 height 34
click at [874, 377] on input "checkbox" at bounding box center [891, 379] width 45 height 24
checkbox input "false"
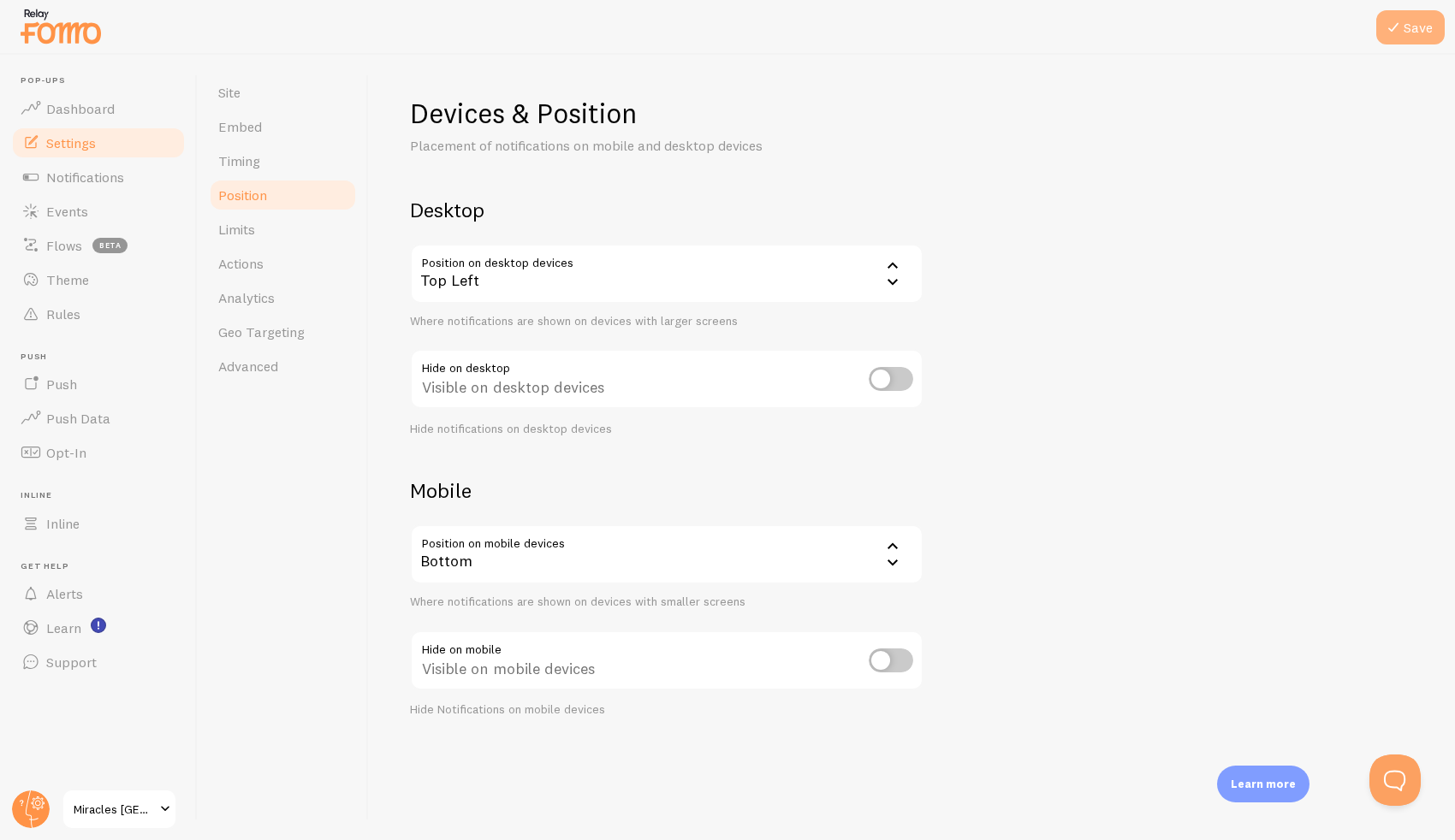
click at [1418, 34] on button "Save" at bounding box center [1410, 27] width 68 height 34
click at [292, 222] on link "Limits" at bounding box center [283, 229] width 150 height 34
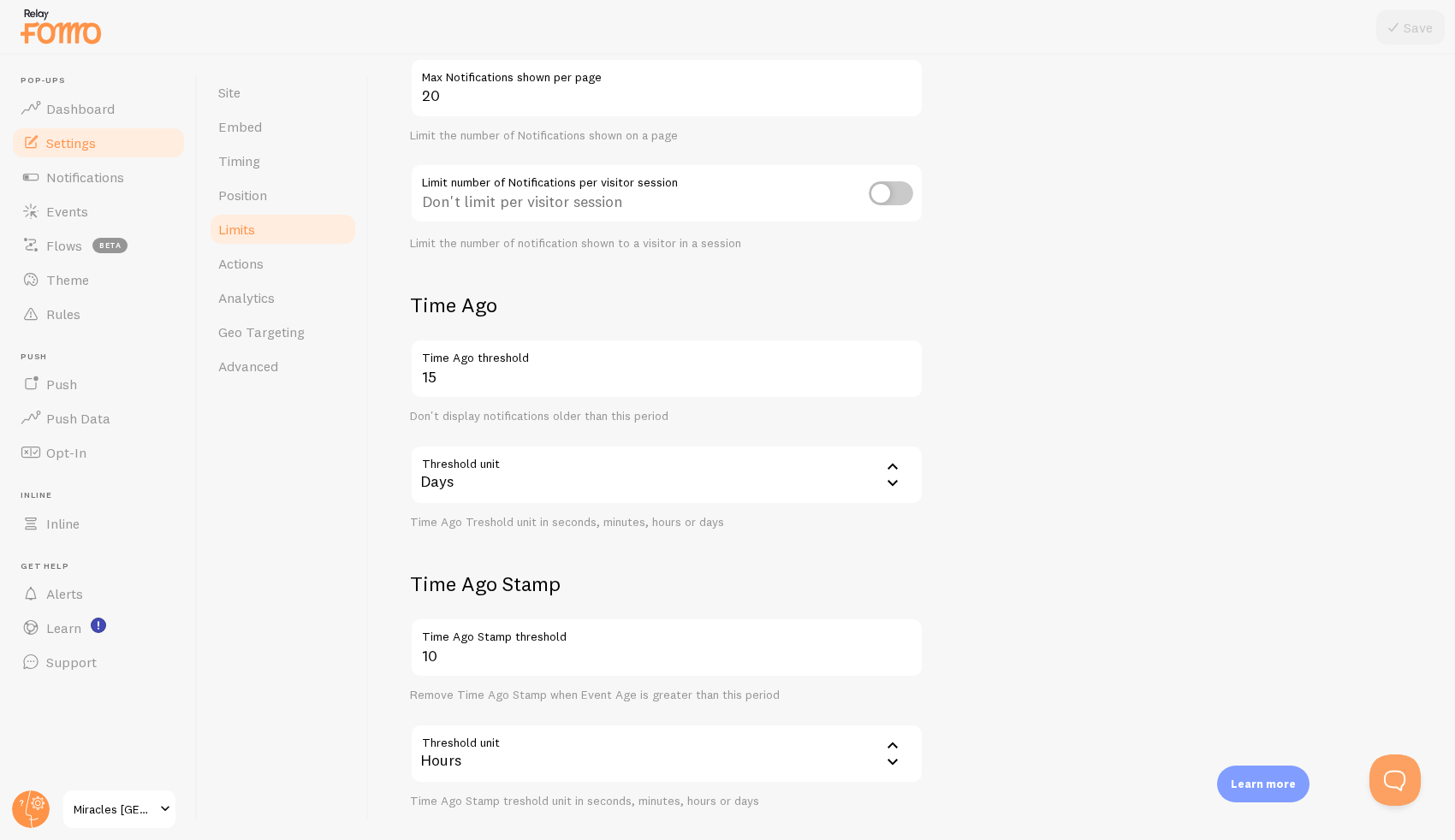
scroll to position [269, 0]
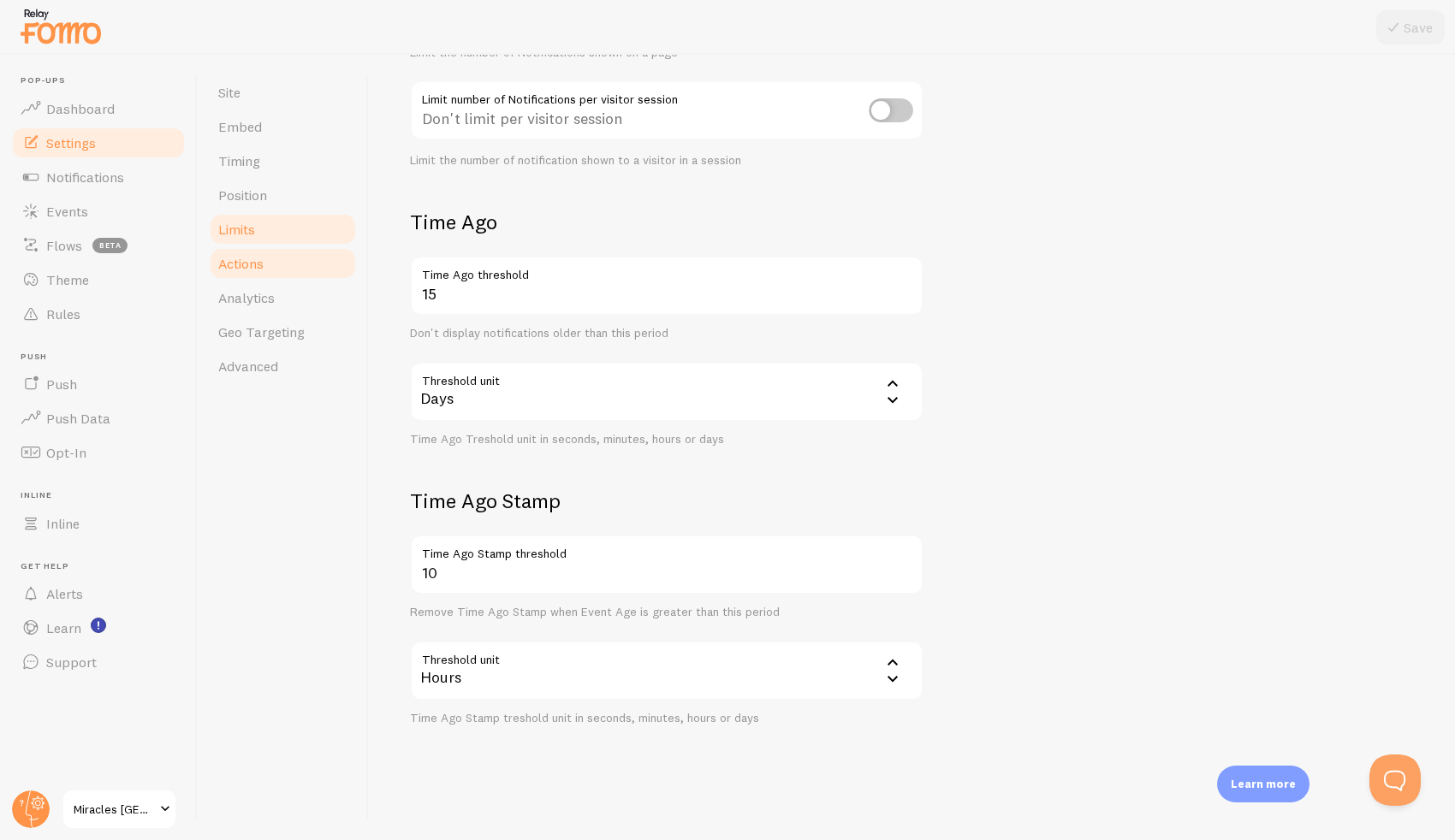
click at [291, 258] on link "Actions" at bounding box center [283, 263] width 150 height 34
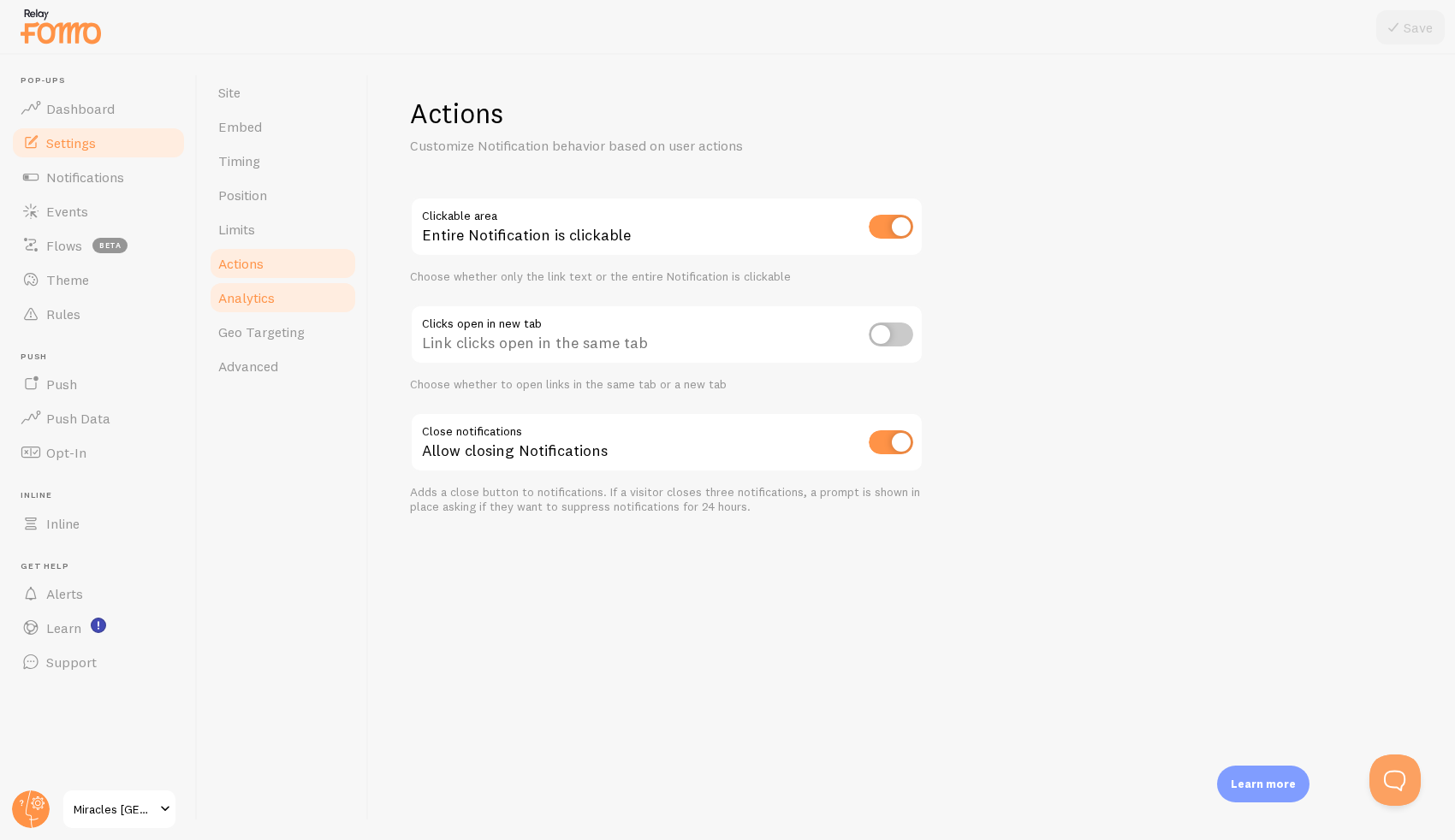
click at [300, 287] on link "Analytics" at bounding box center [283, 297] width 150 height 34
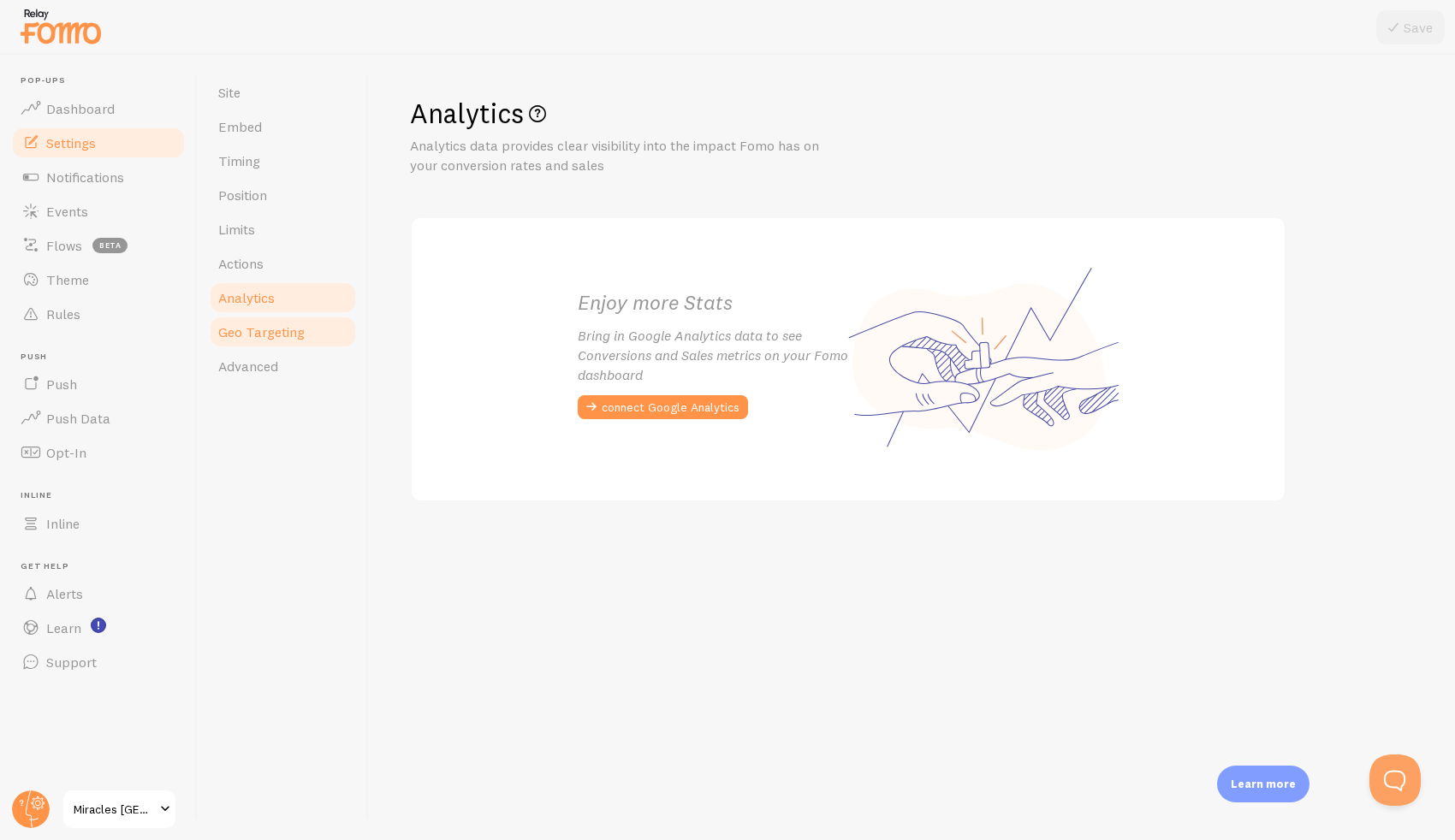
click at [313, 324] on link "Geo Targeting" at bounding box center [283, 331] width 150 height 34
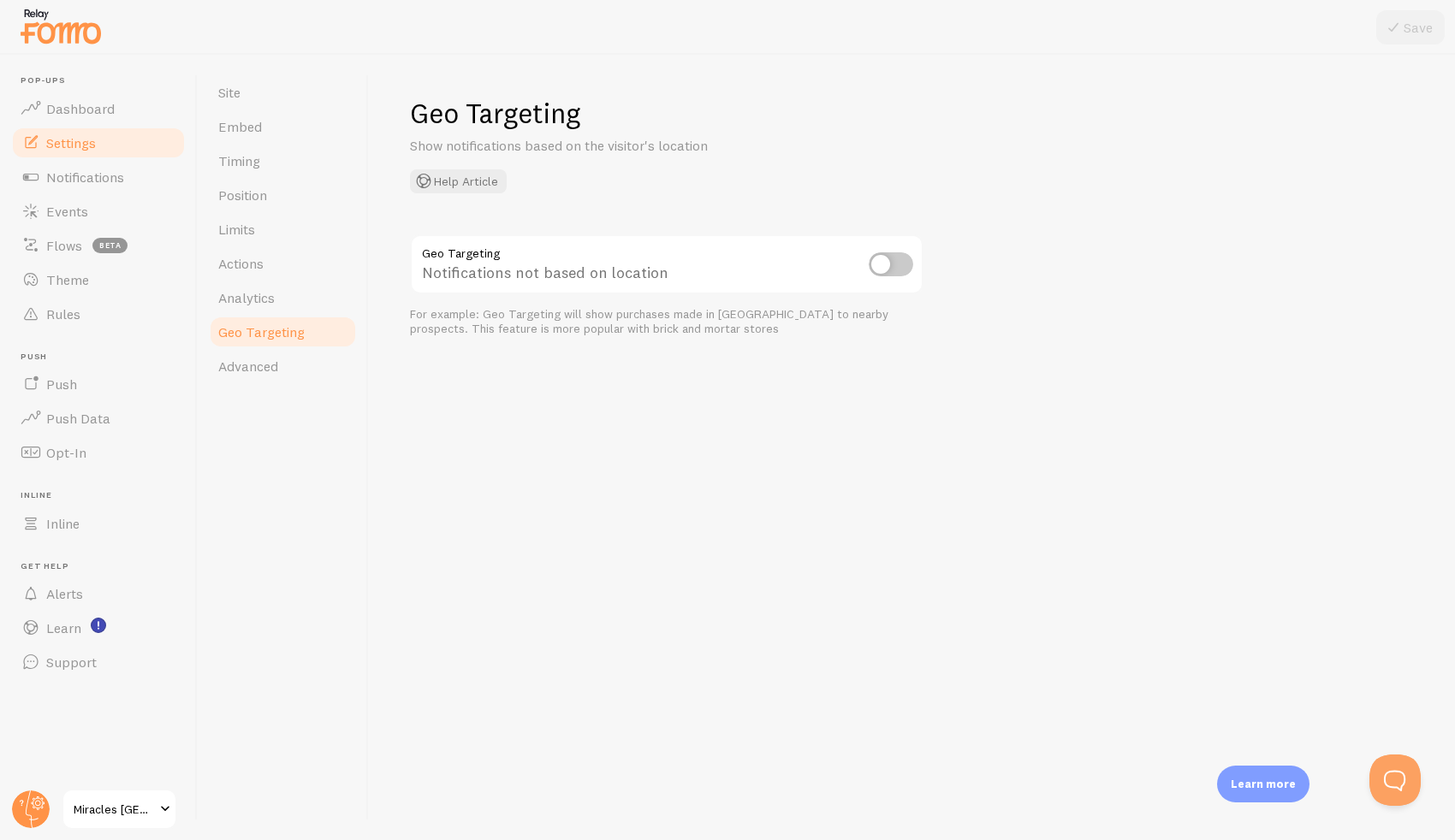
click at [879, 266] on input "checkbox" at bounding box center [891, 264] width 45 height 24
checkbox input "true"
click at [1407, 38] on button "Save" at bounding box center [1410, 27] width 68 height 34
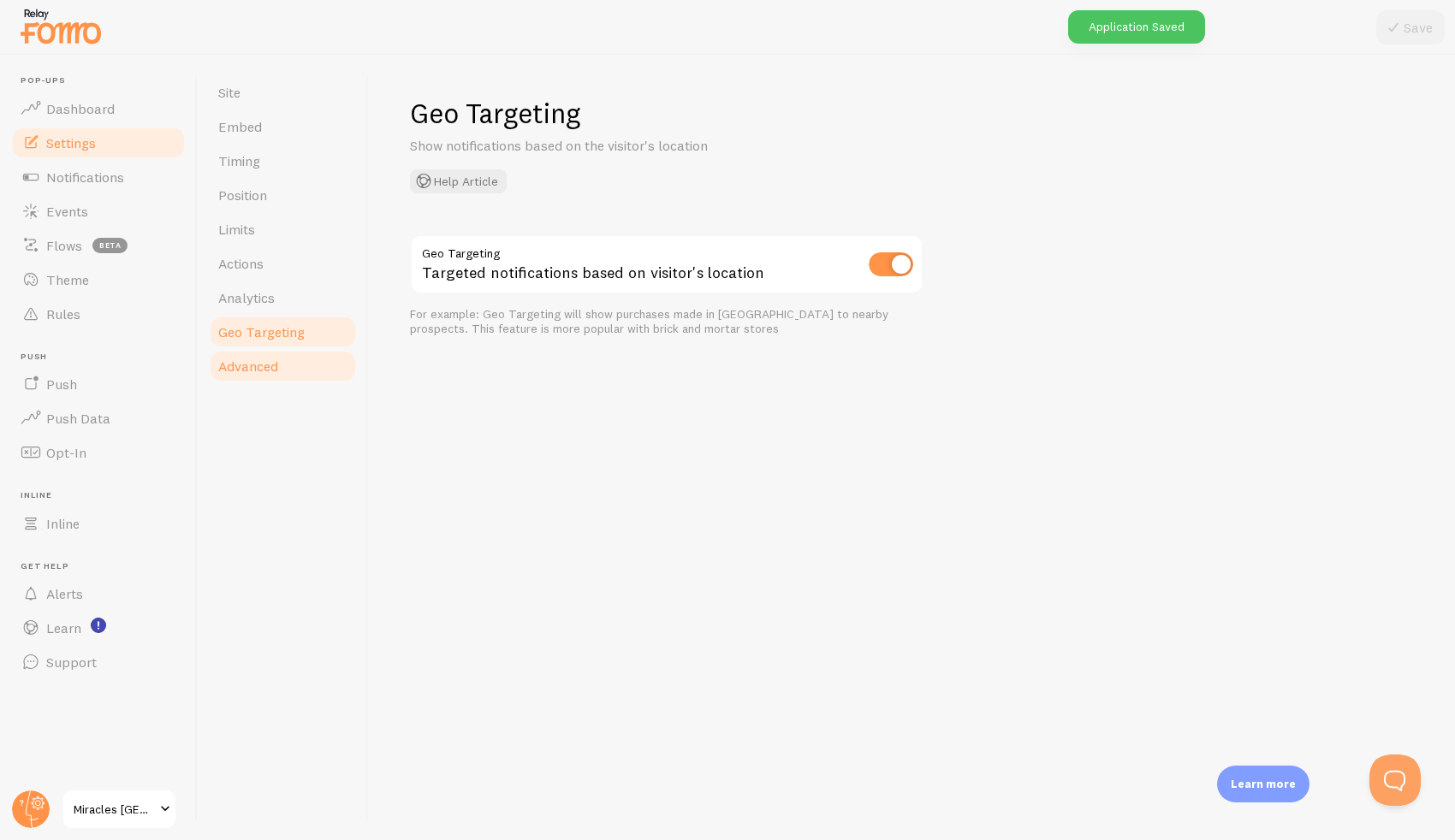
click at [293, 378] on link "Advanced" at bounding box center [283, 365] width 150 height 34
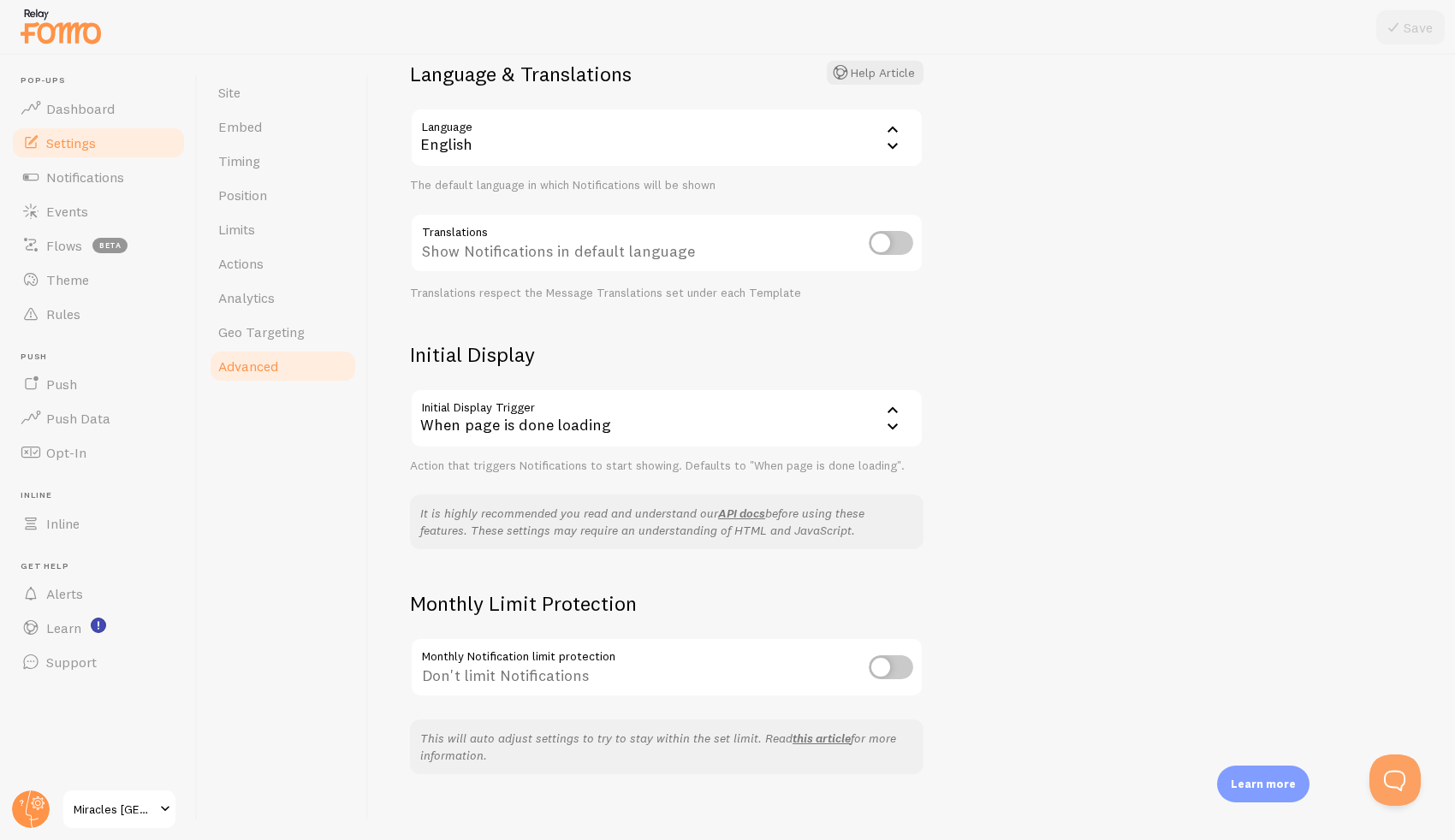
scroll to position [152, 0]
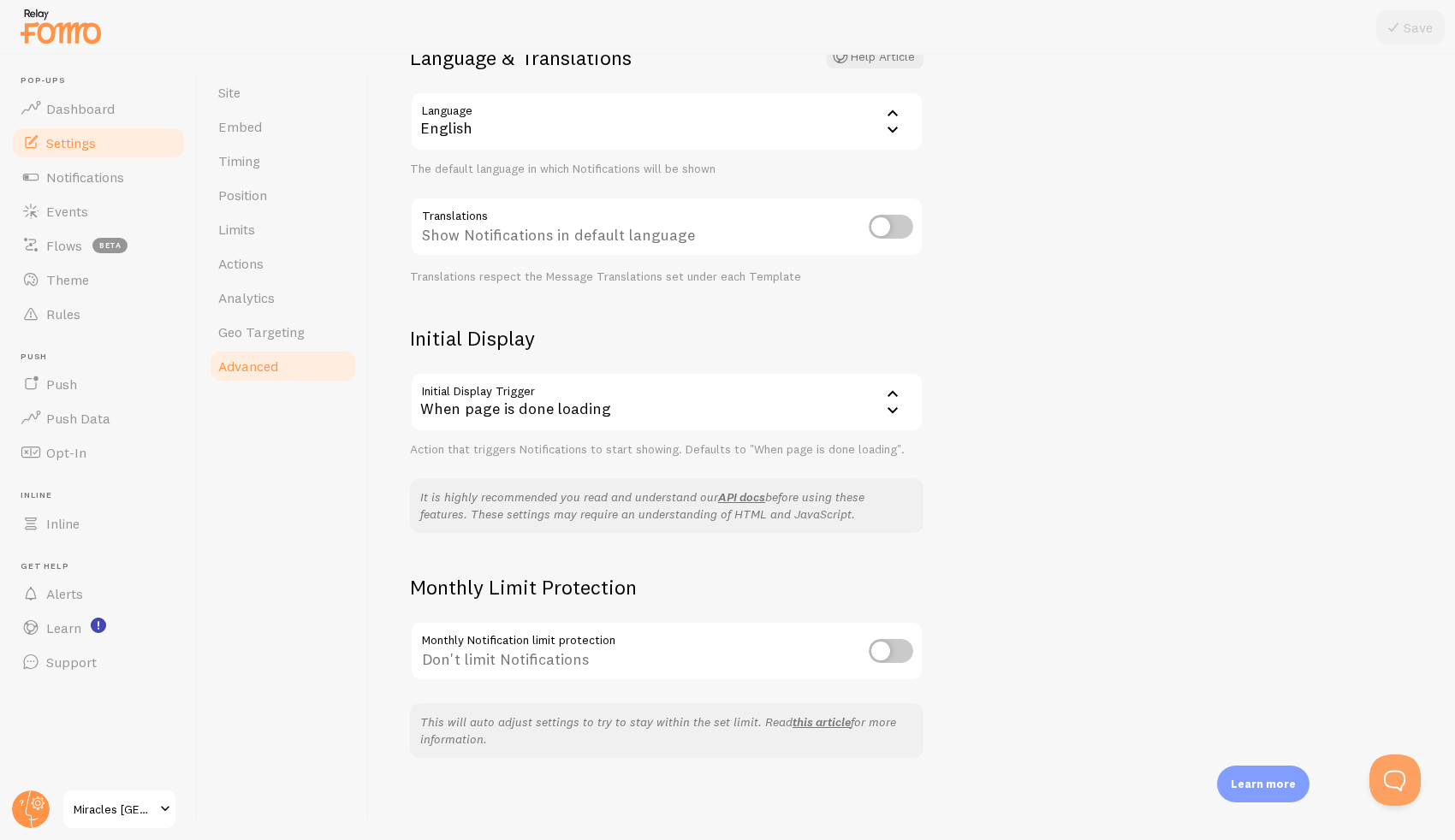
click at [887, 659] on input "checkbox" at bounding box center [891, 650] width 45 height 24
checkbox input "true"
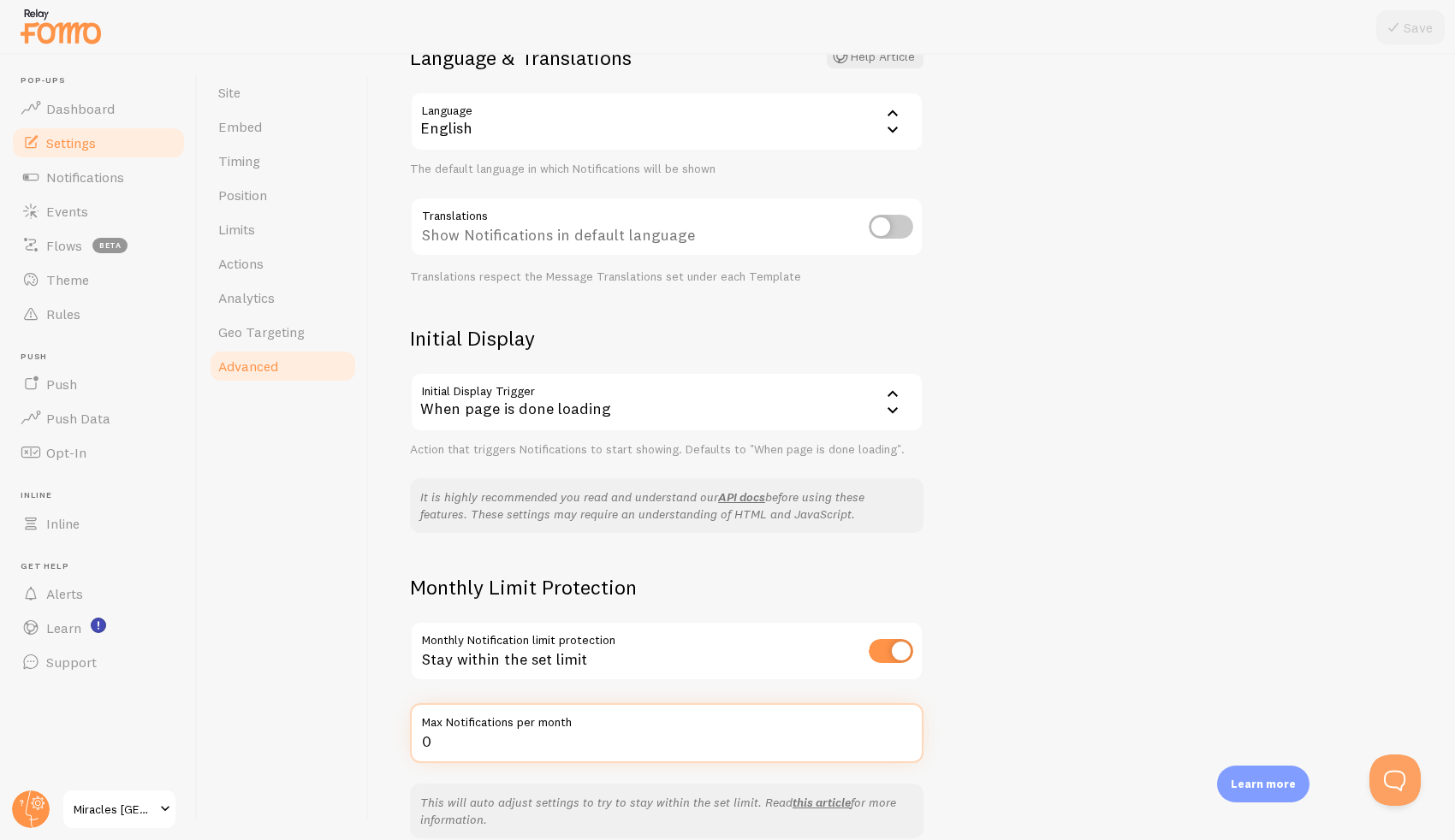
click at [761, 735] on input "0" at bounding box center [666, 733] width 513 height 60
type input "5000"
click at [1261, 489] on div "Advanced Advanced options Language & Translations Help Article Language en Engl…" at bounding box center [912, 447] width 1086 height 785
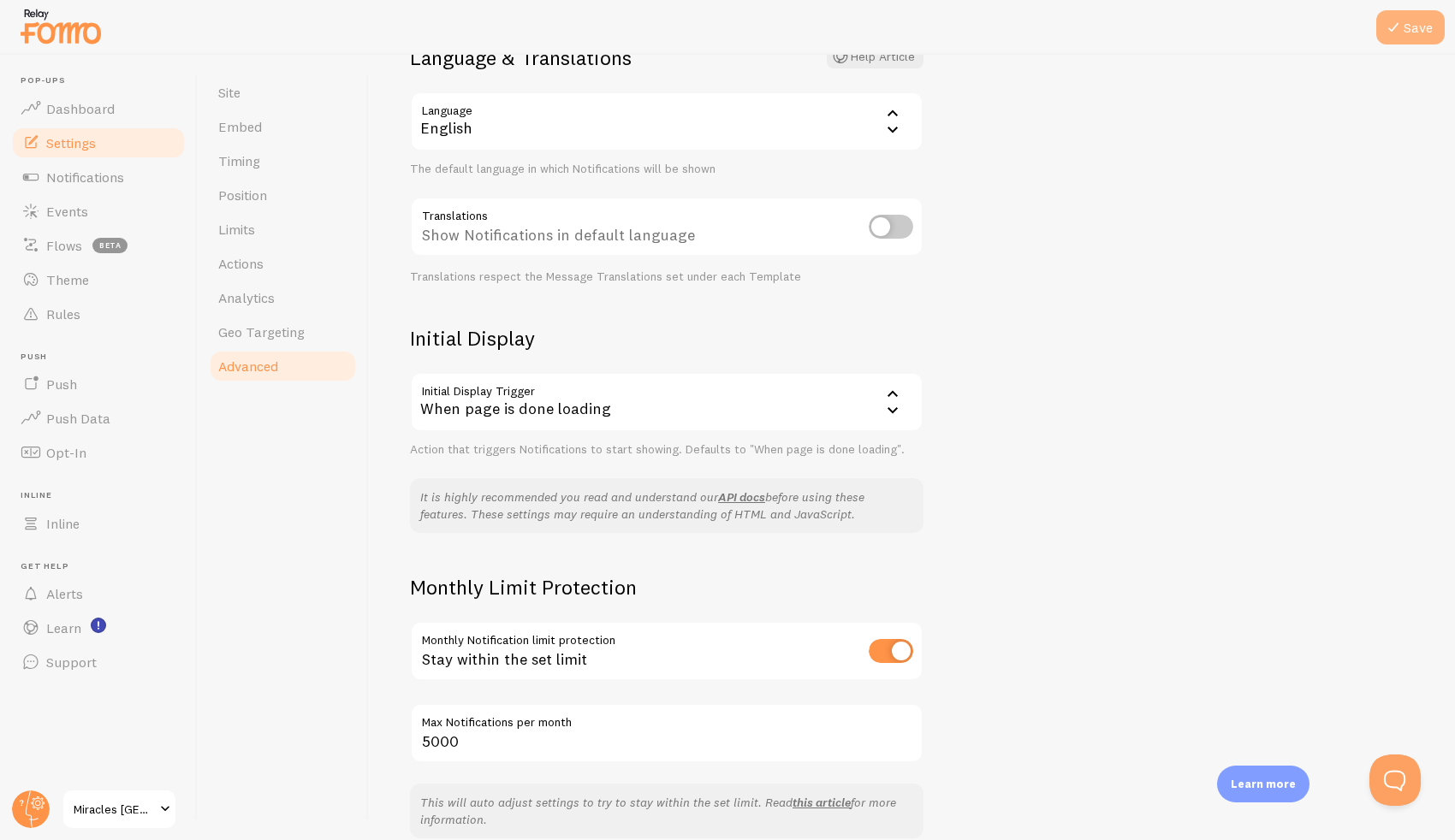
click at [1416, 12] on button "Save" at bounding box center [1410, 27] width 68 height 34
click at [93, 322] on link "Rules" at bounding box center [98, 313] width 176 height 34
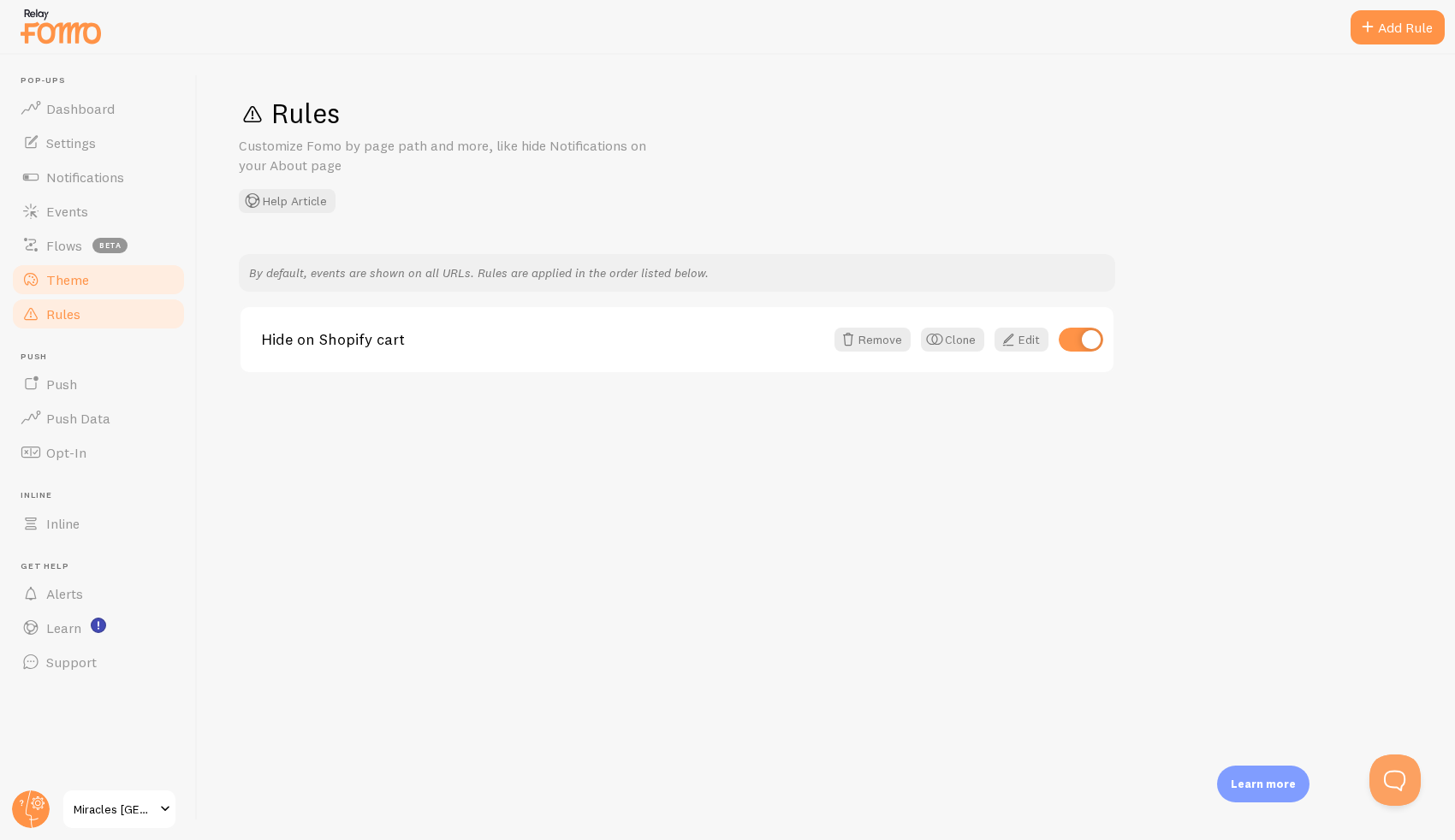
click at [79, 292] on link "Theme" at bounding box center [98, 279] width 176 height 34
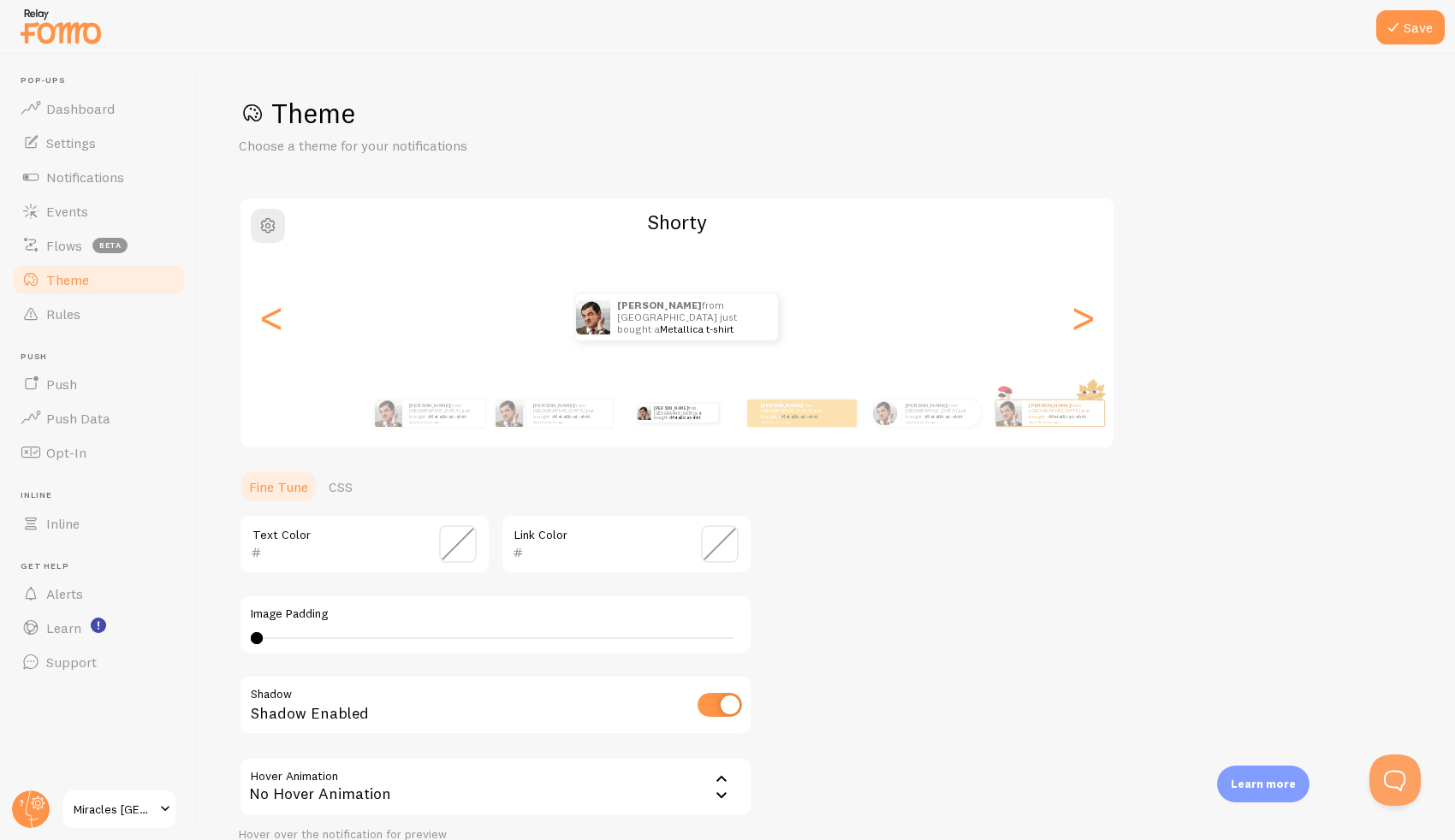
scroll to position [150, 0]
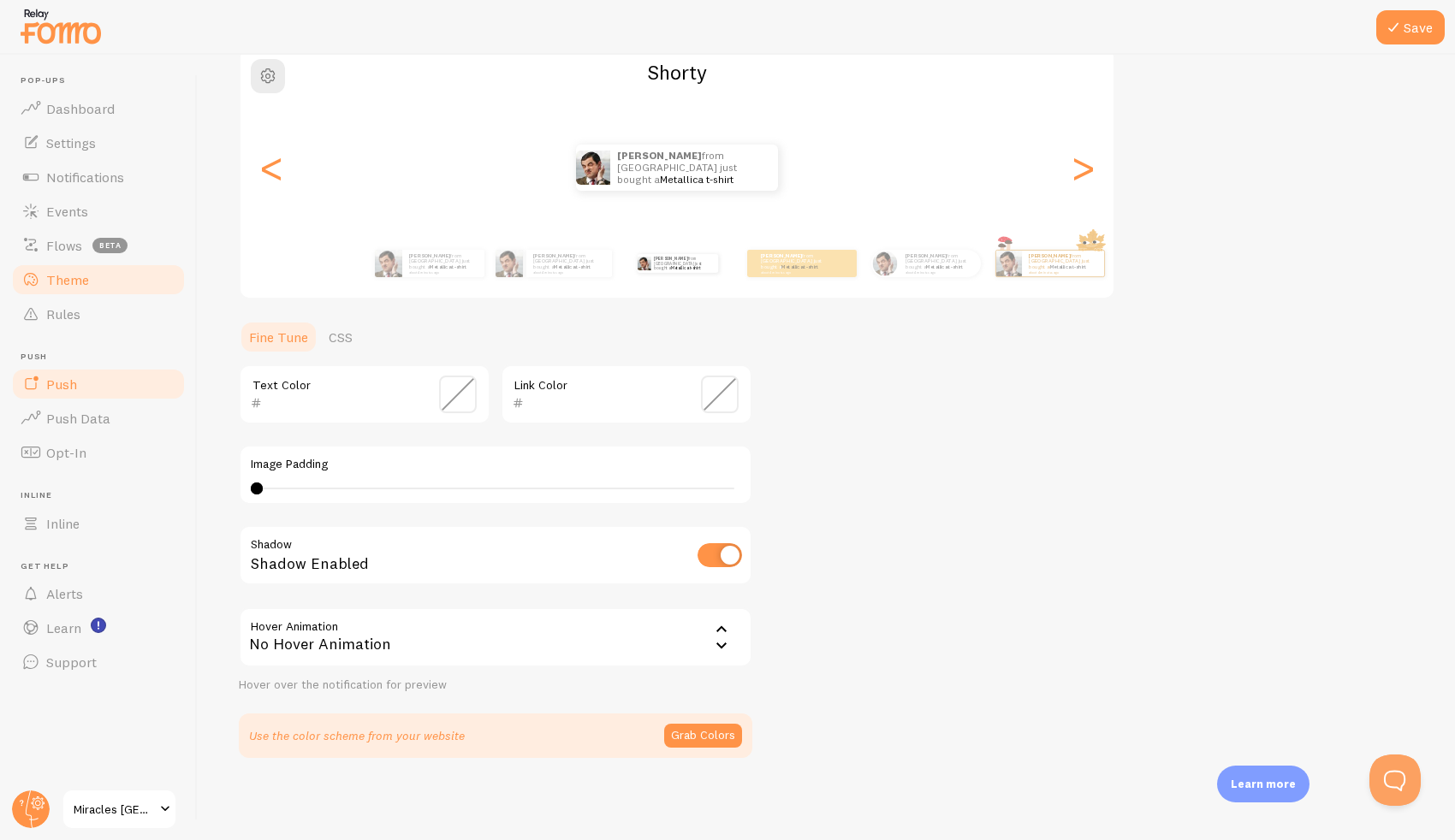
click at [136, 398] on link "Push" at bounding box center [98, 383] width 176 height 34
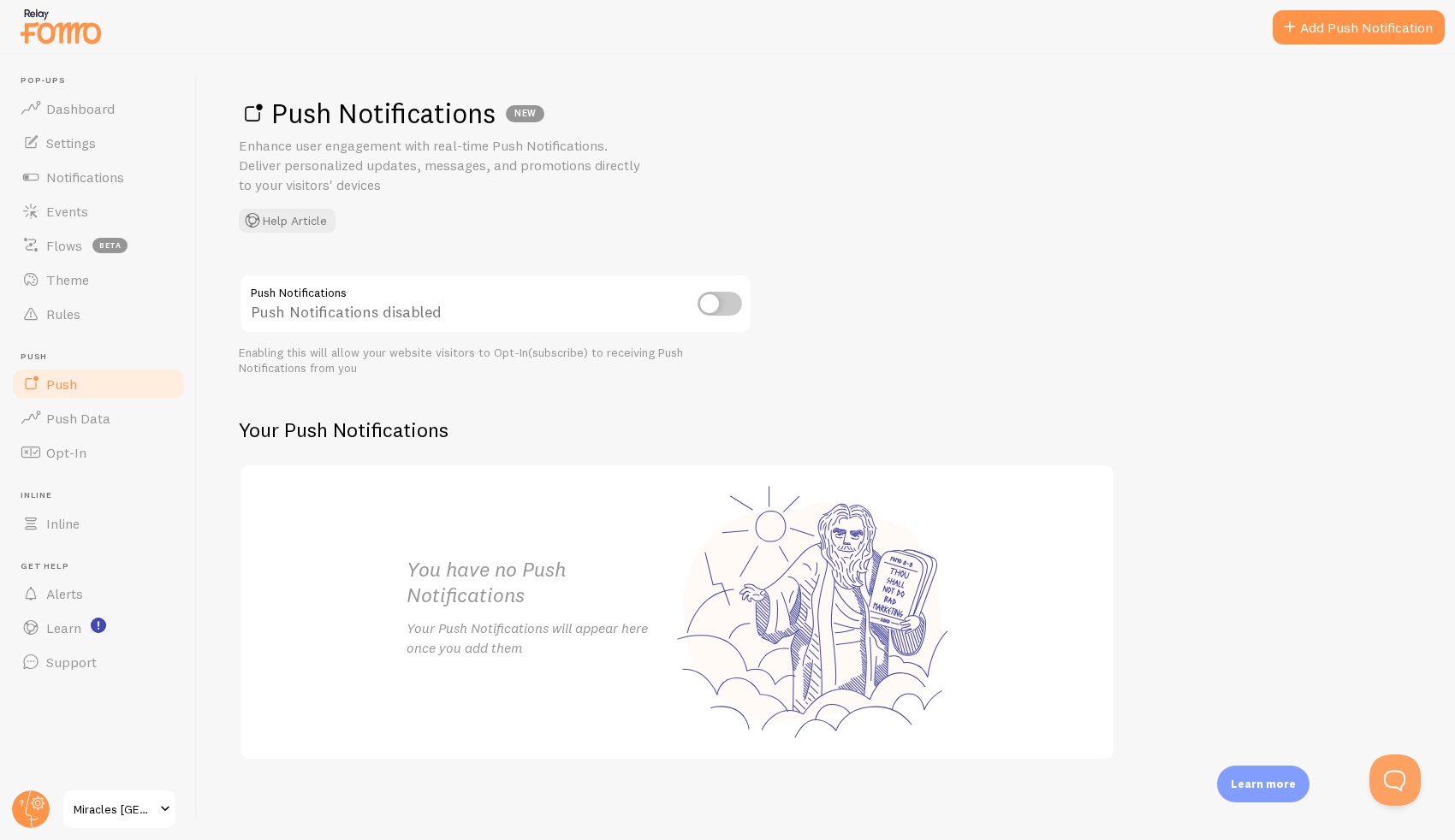
click at [721, 311] on input "checkbox" at bounding box center [720, 304] width 45 height 24
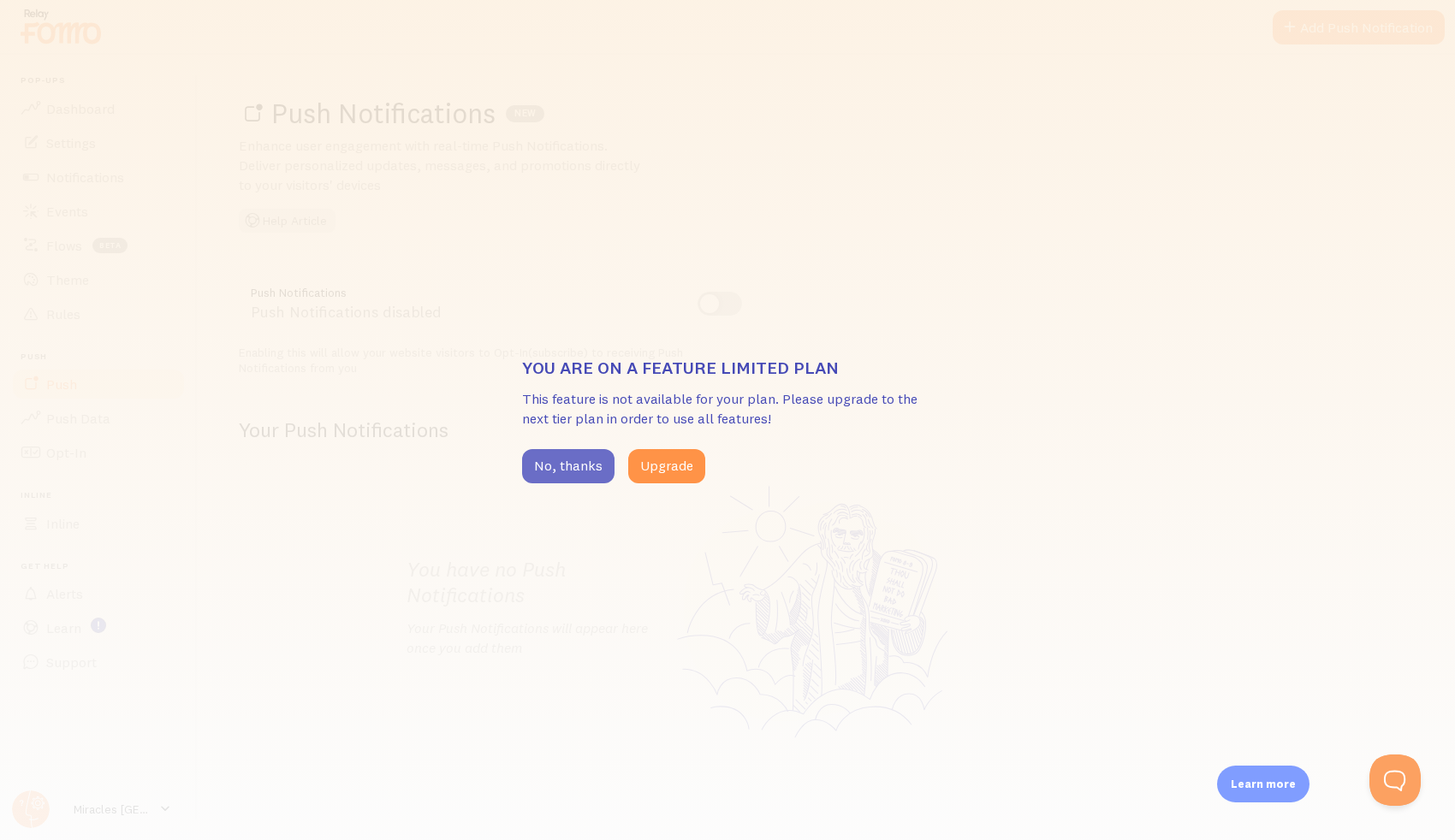
click at [587, 473] on button "No, thanks" at bounding box center [568, 465] width 93 height 34
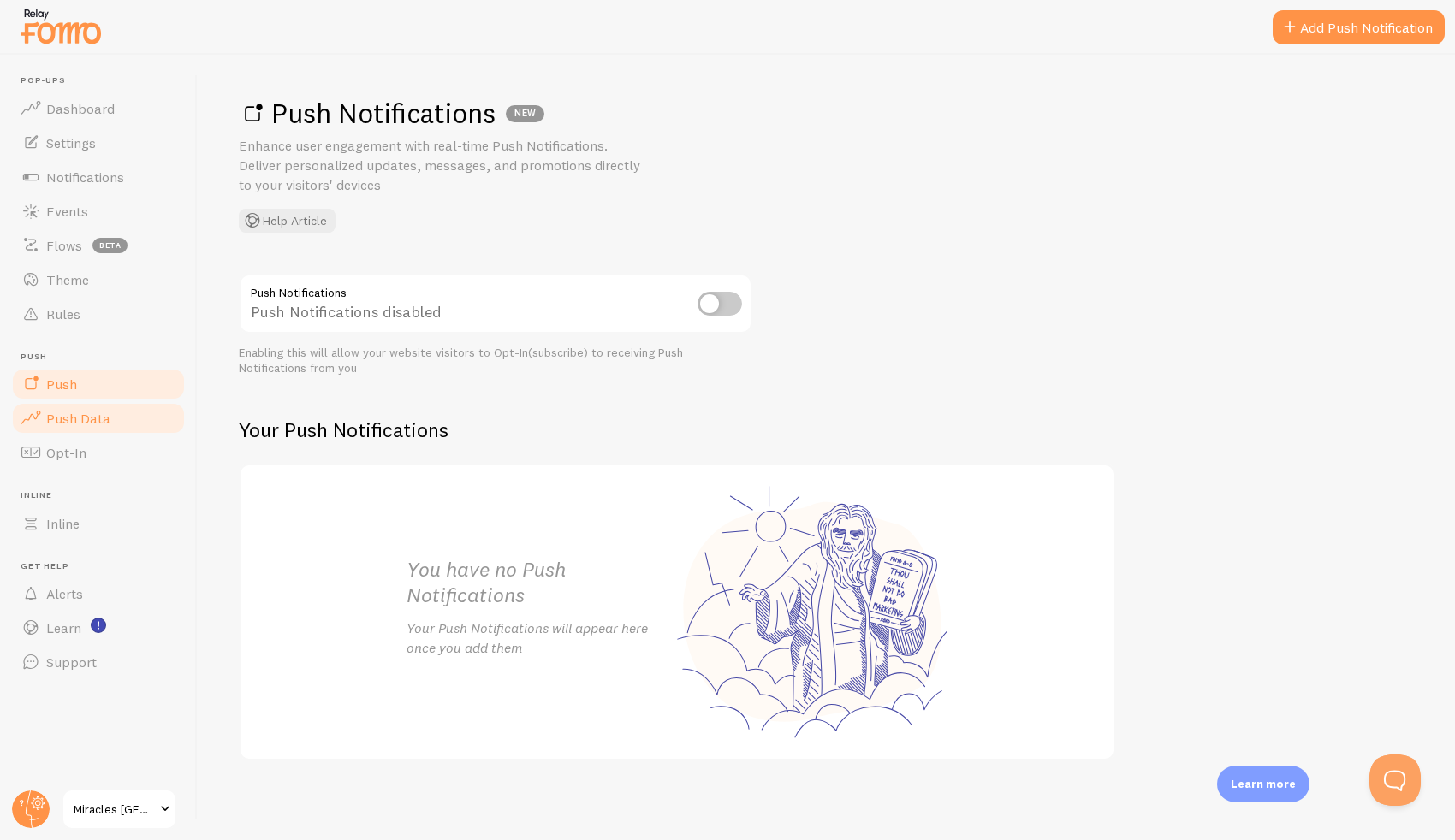
click at [125, 426] on link "Push Data" at bounding box center [98, 418] width 176 height 34
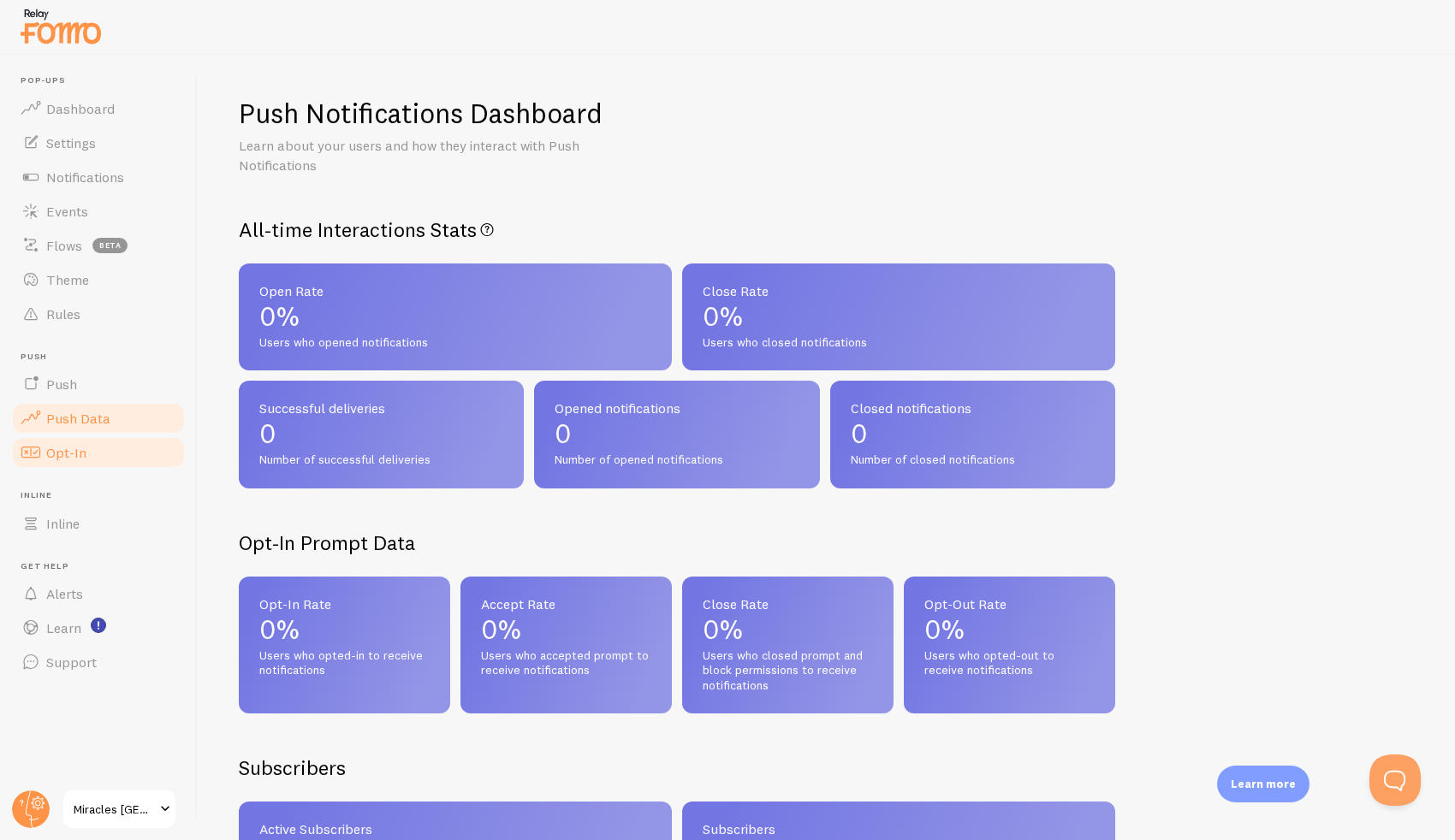
click at [114, 455] on link "Opt-In" at bounding box center [98, 452] width 176 height 34
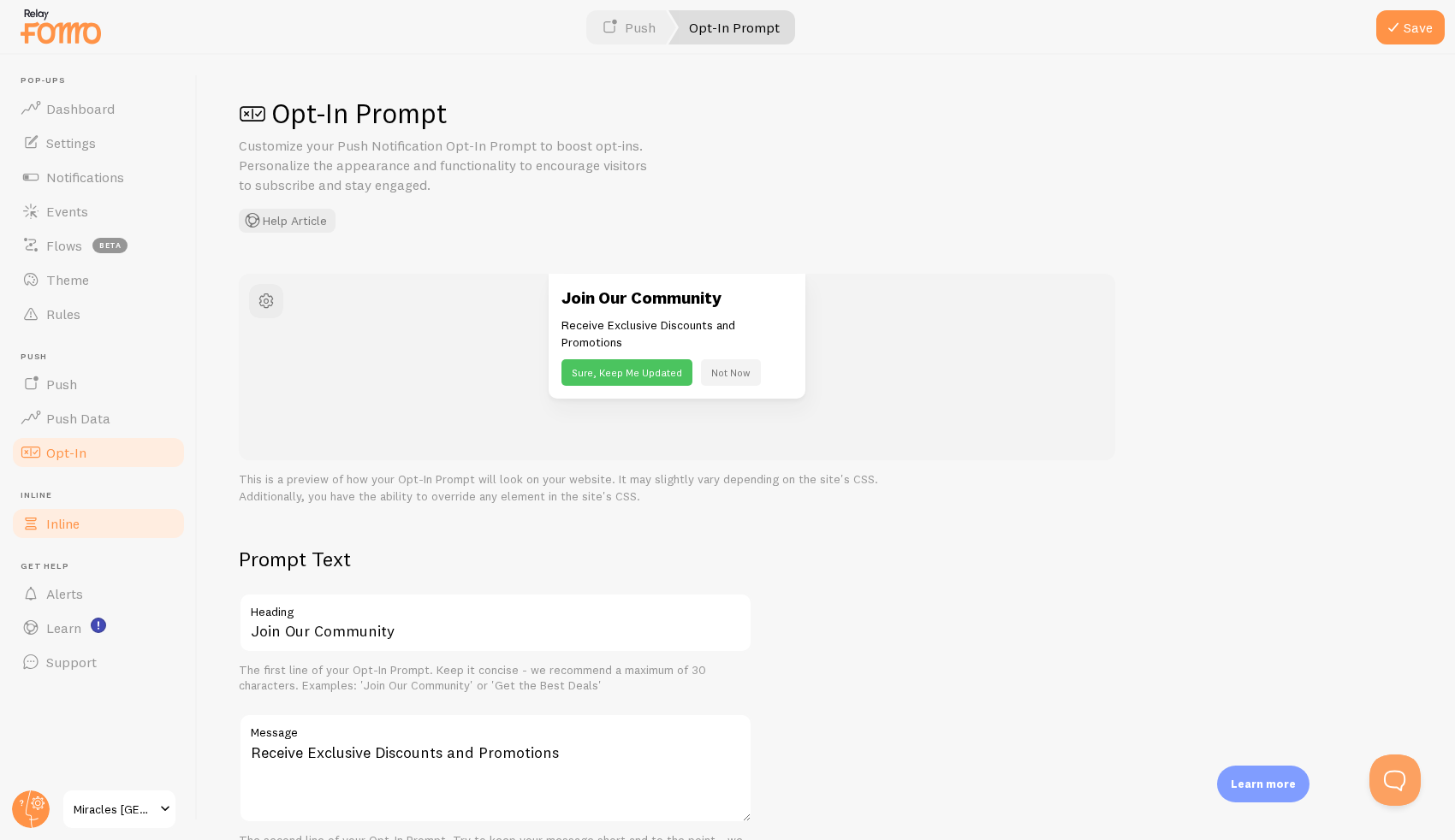
click at [93, 514] on link "Inline" at bounding box center [98, 523] width 176 height 34
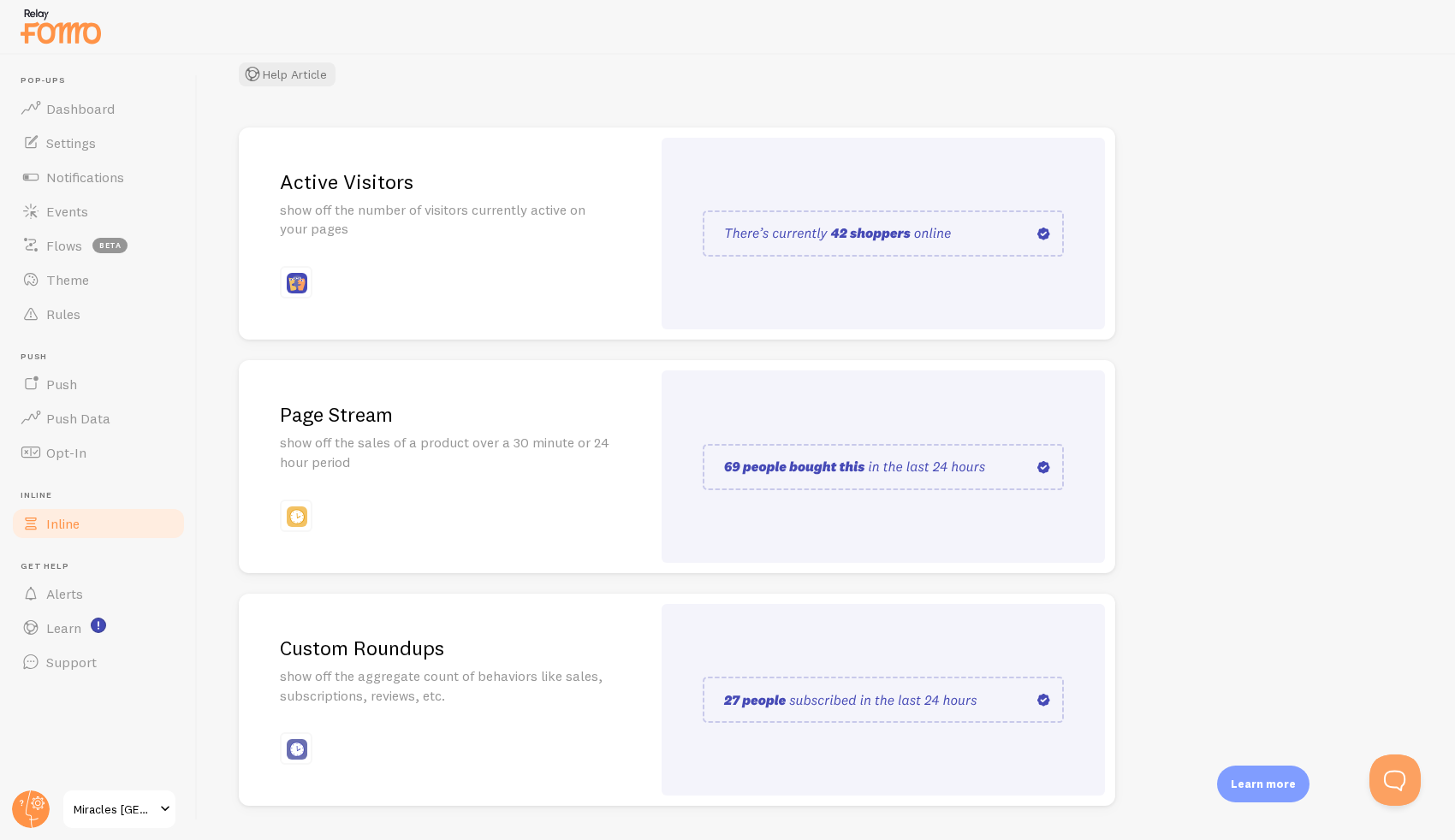
scroll to position [194, 0]
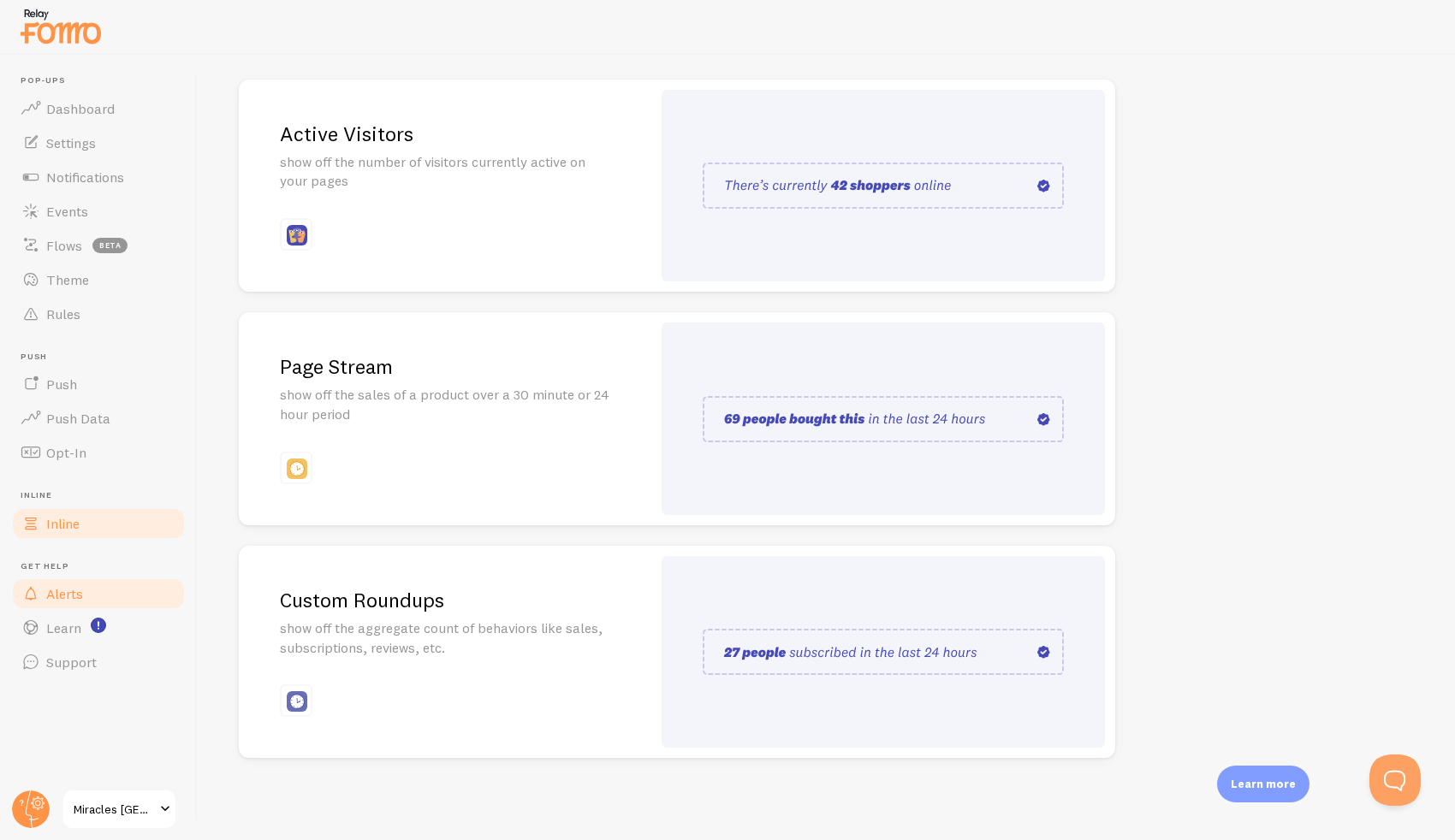
click at [118, 586] on link "Alerts" at bounding box center [98, 593] width 176 height 34
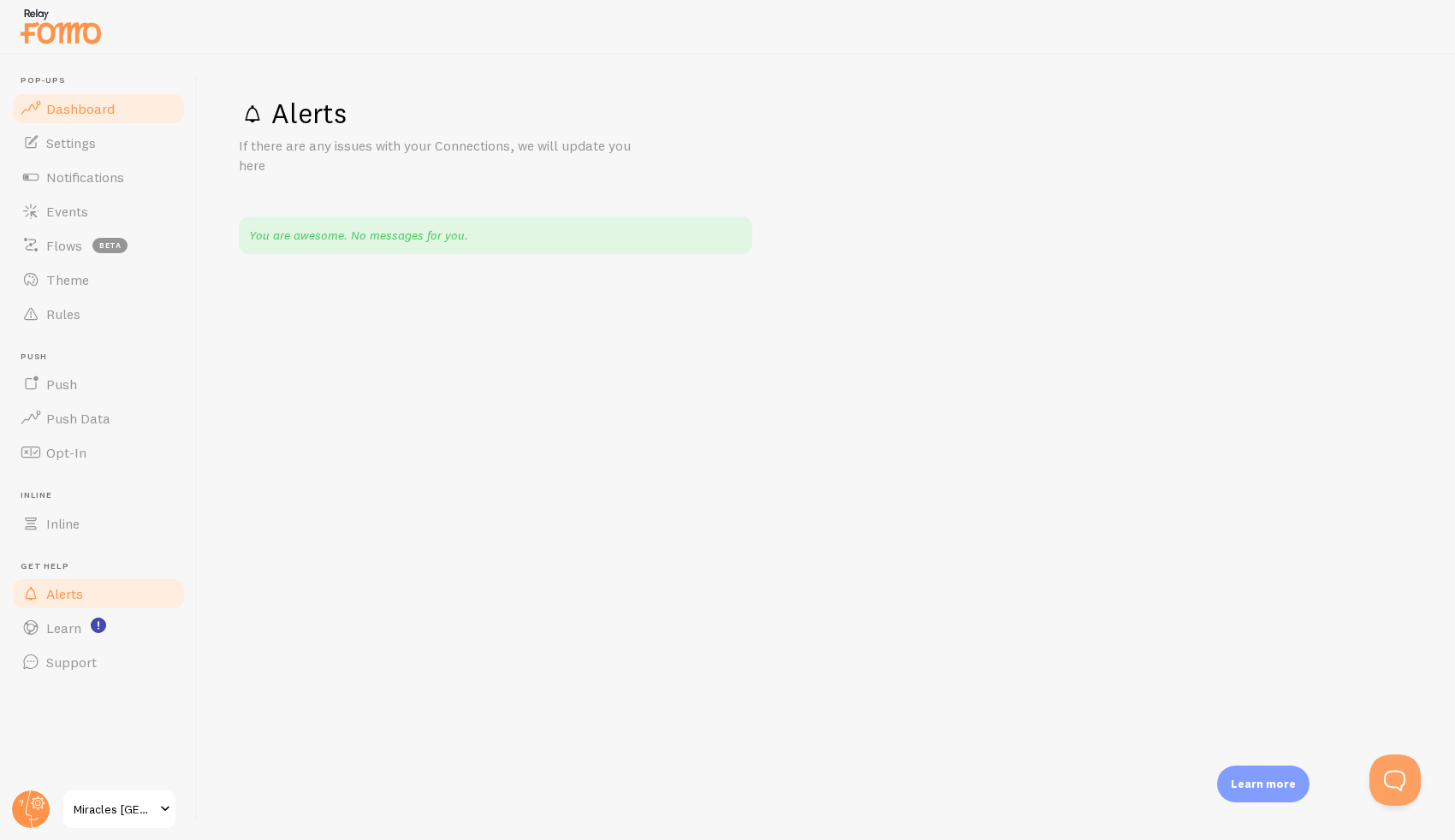
click at [100, 123] on link "Dashboard" at bounding box center [98, 108] width 176 height 34
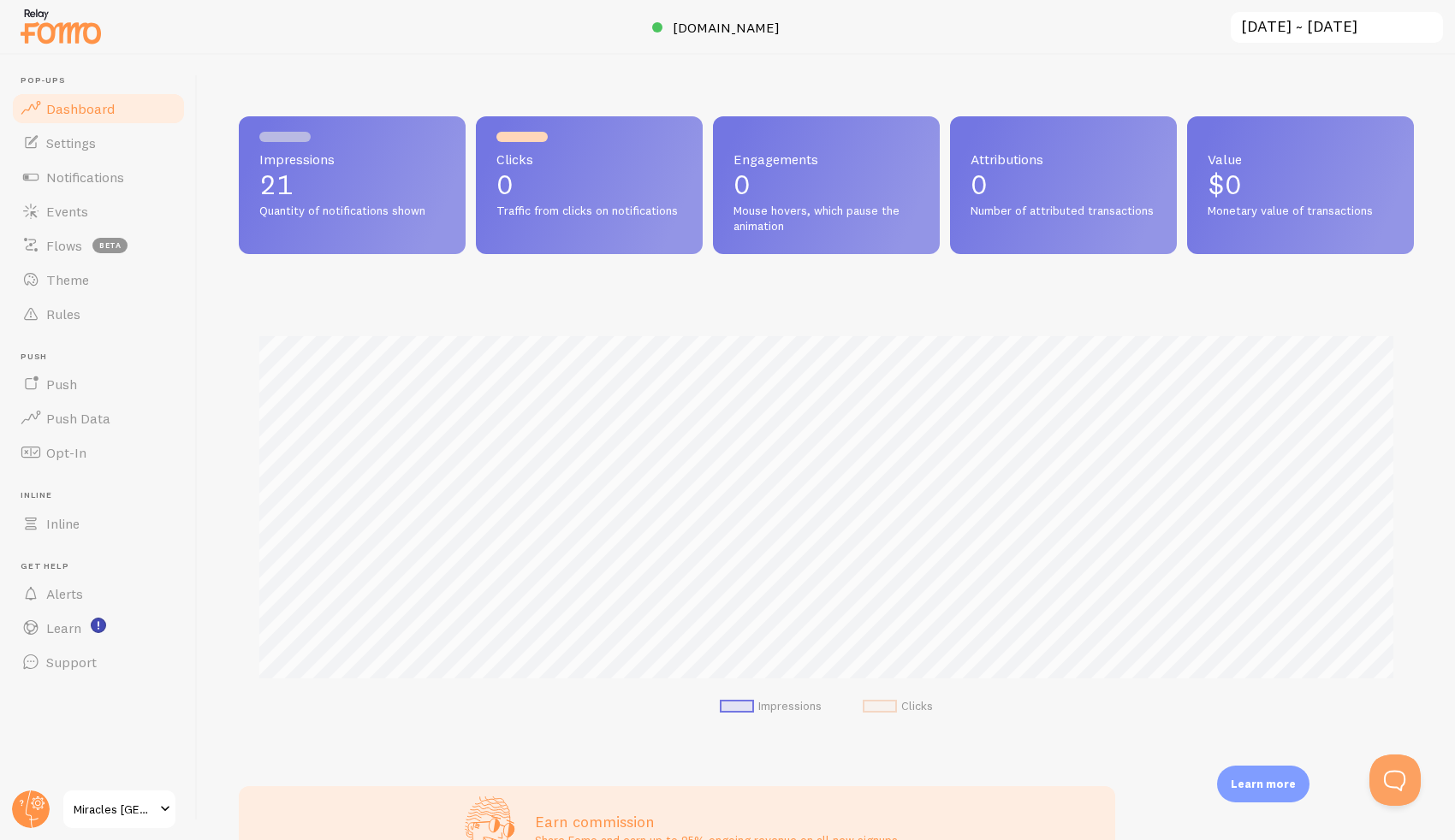
scroll to position [449, 1175]
